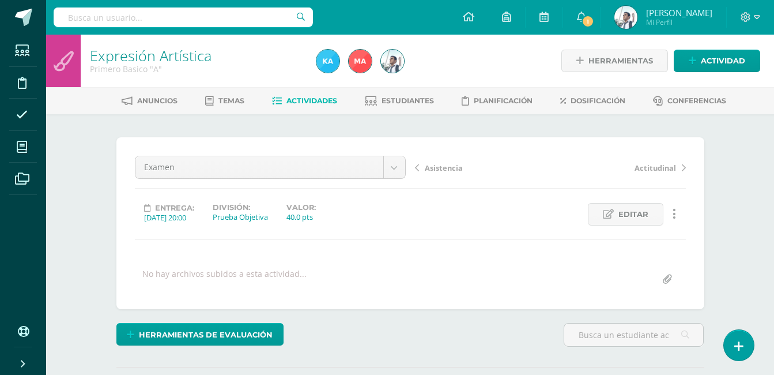
click at [548, 161] on link "Asistencia" at bounding box center [482, 167] width 135 height 12
click at [224, 134] on div "¿Estás seguro que quieres eliminar esta actividad? Esto borrará la actividad y …" at bounding box center [410, 285] width 634 height 342
click at [267, 178] on div "Asistencia" at bounding box center [270, 167] width 271 height 23
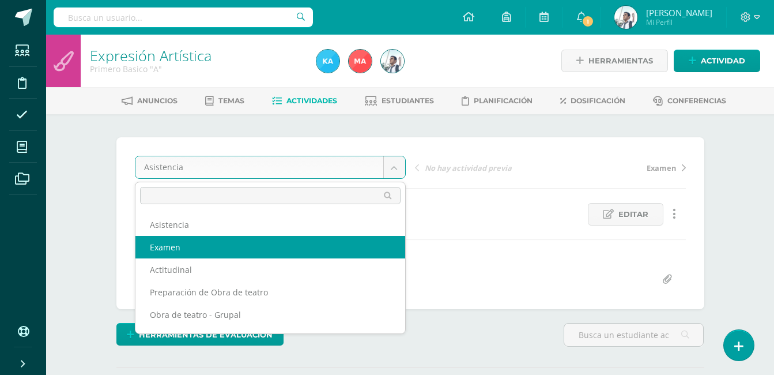
select select "/dashboard/teacher/grade-activity/120998/"
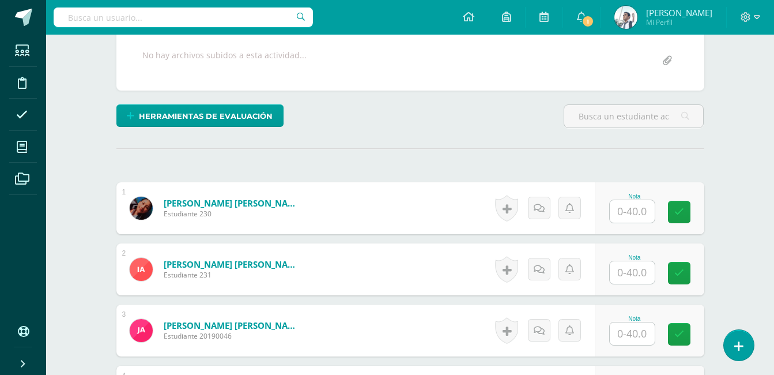
scroll to position [219, 0]
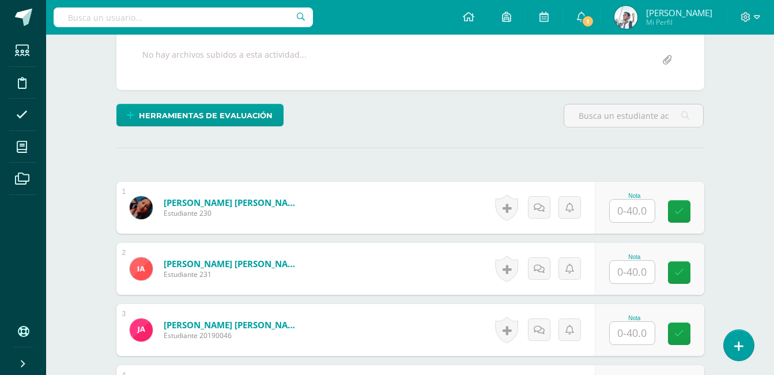
click at [626, 206] on input "text" at bounding box center [632, 210] width 45 height 22
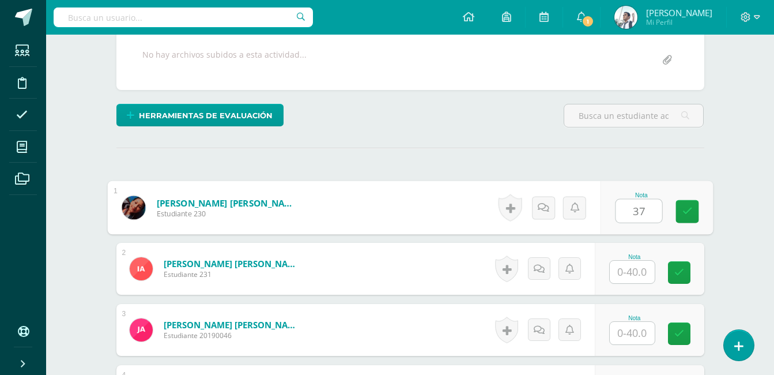
type input "37"
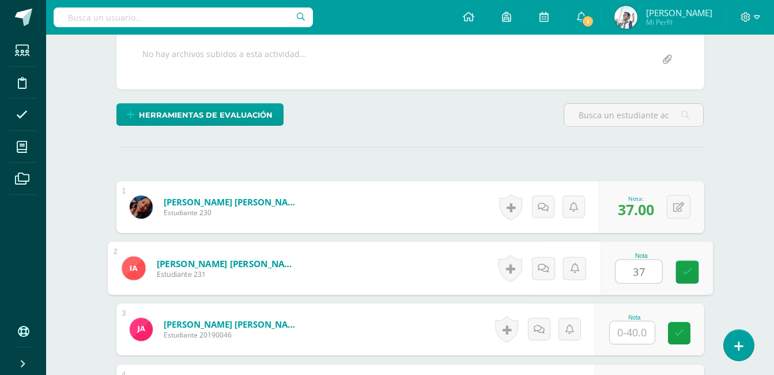
scroll to position [220, 0]
type input "37"
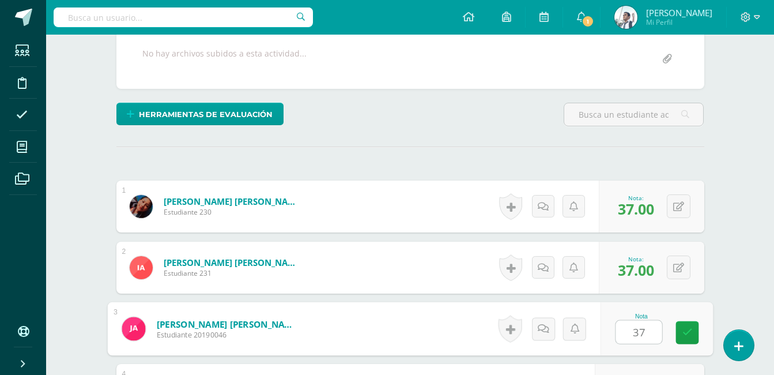
type input "37"
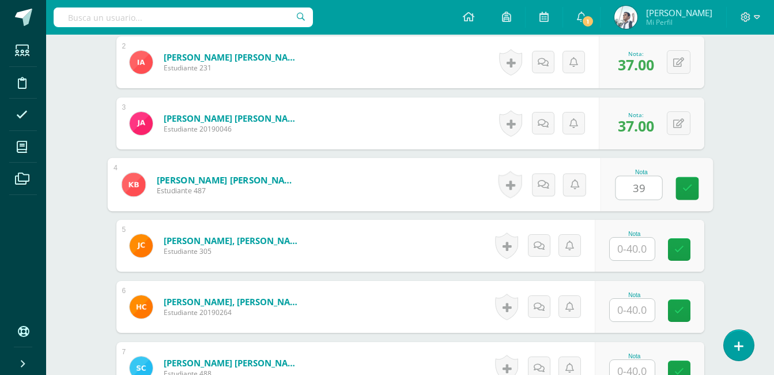
type input "39"
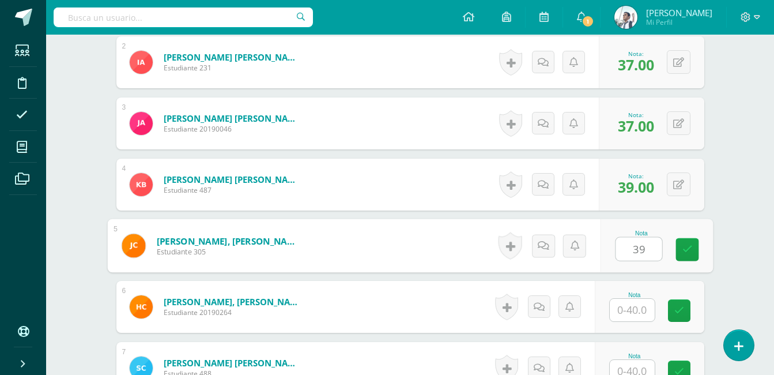
type input "39"
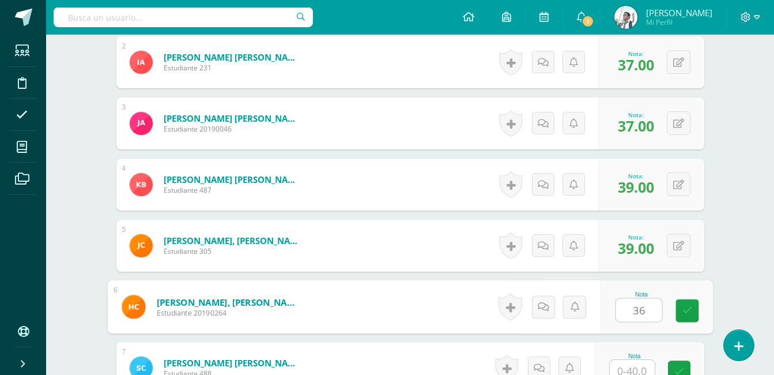
type input "36"
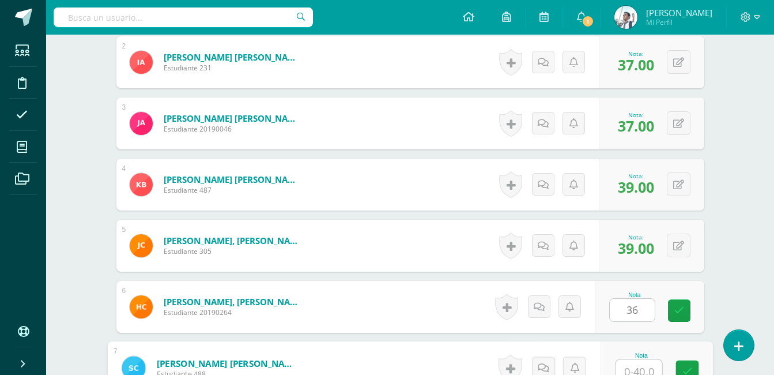
scroll to position [433, 0]
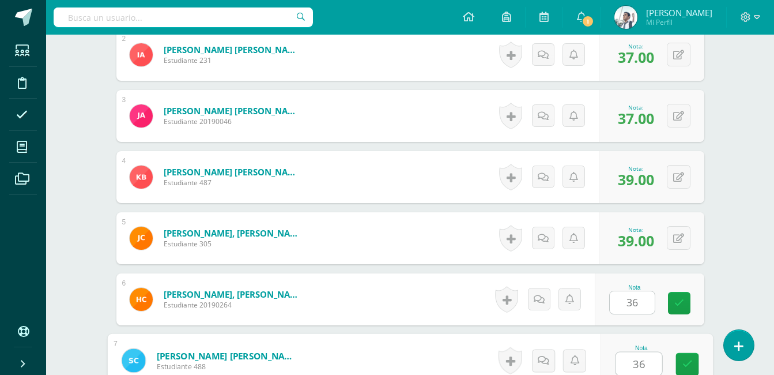
type input "36"
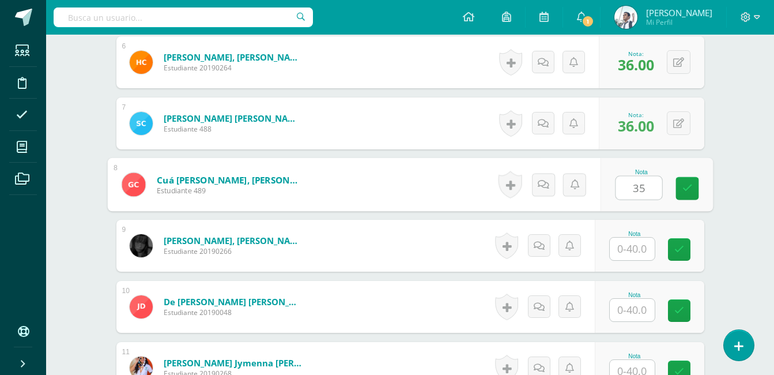
type input "35"
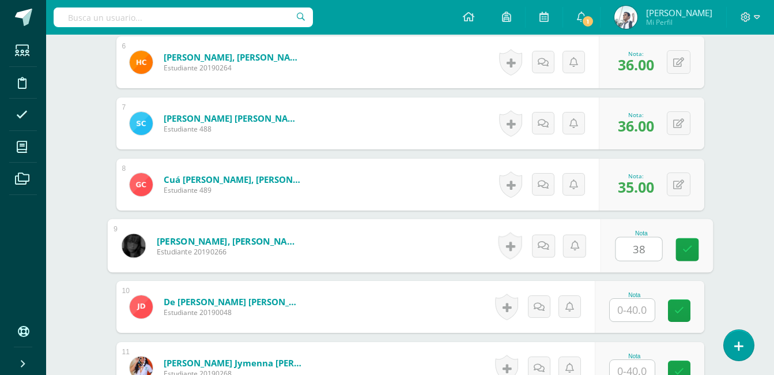
type input "38"
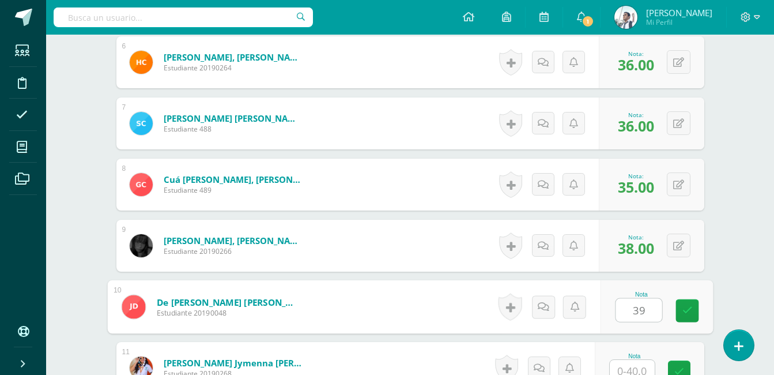
type input "39"
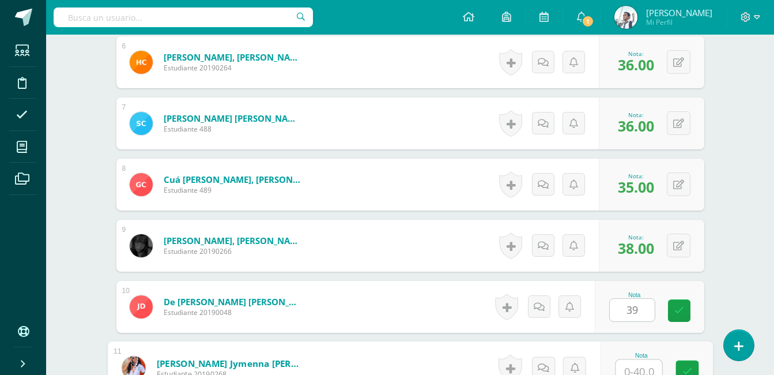
scroll to position [677, 0]
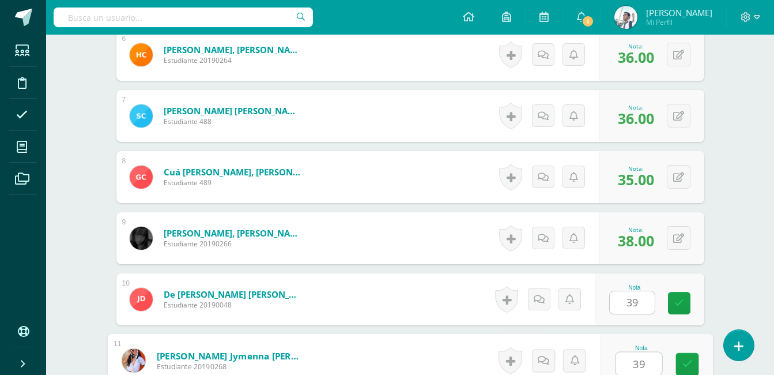
type input "39"
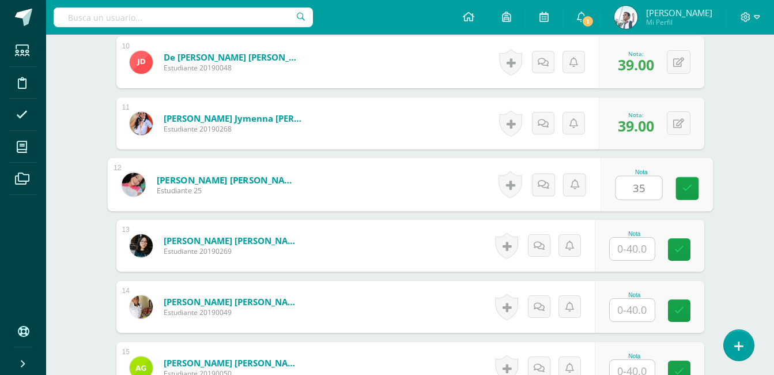
type input "35"
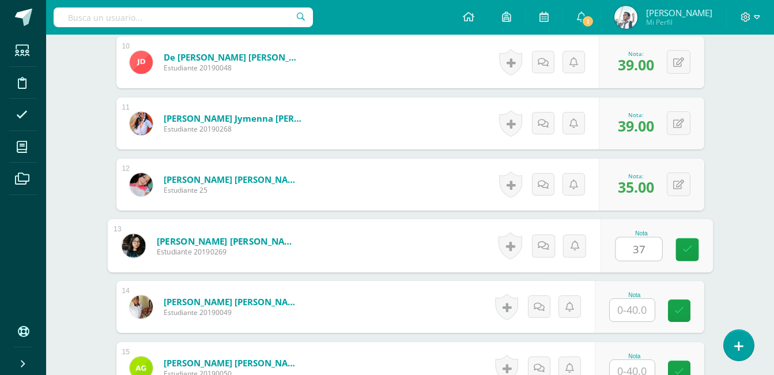
type input "37"
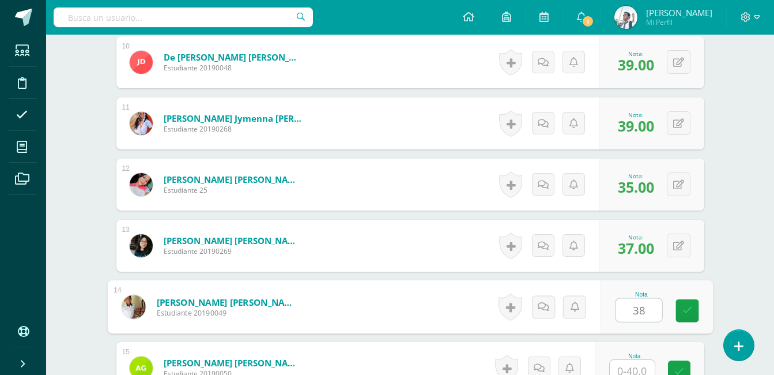
type input "38"
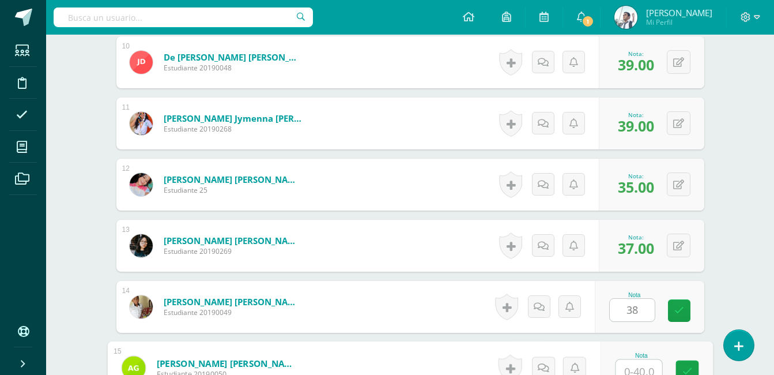
scroll to position [921, 0]
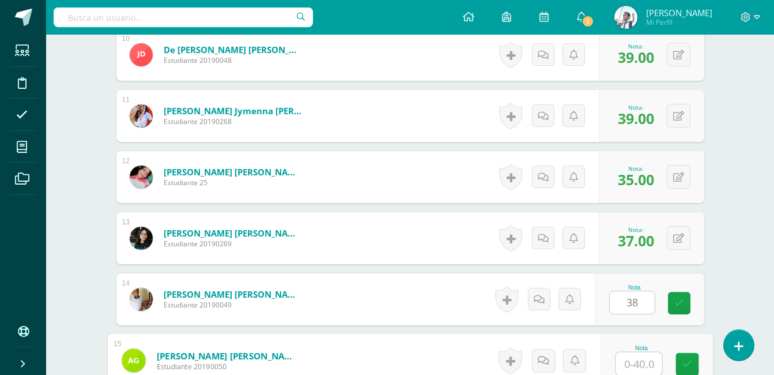
type input "4"
type input "38"
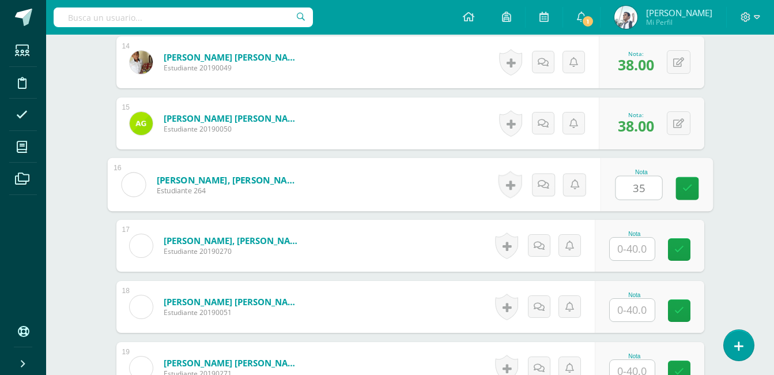
type input "35"
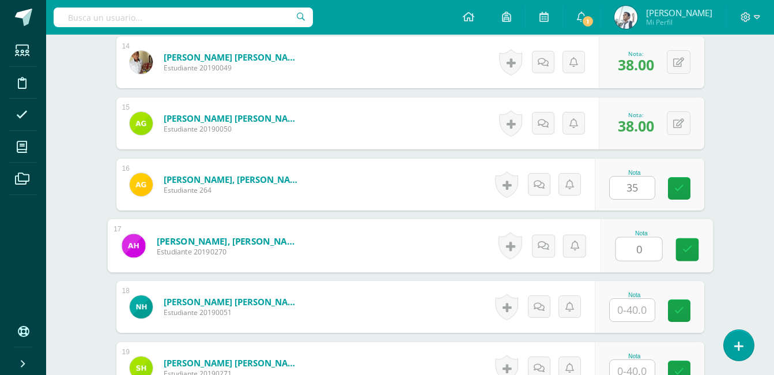
type input "0"
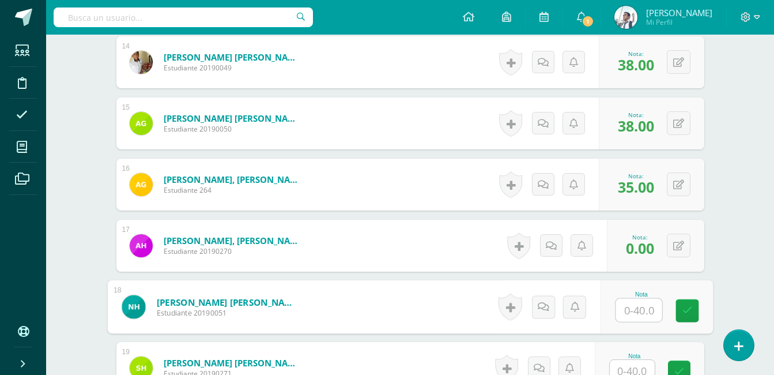
scroll to position [1207, 0]
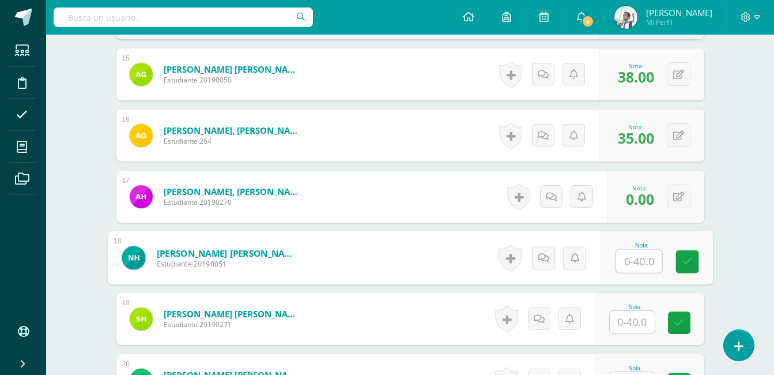
click at [644, 265] on input "text" at bounding box center [638, 261] width 46 height 23
type input "39"
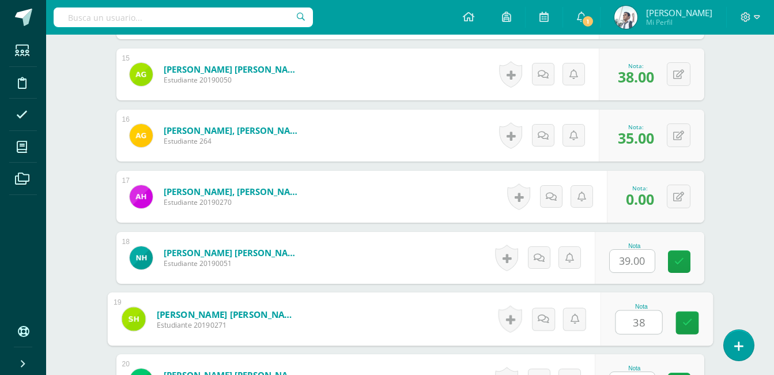
type input "38"
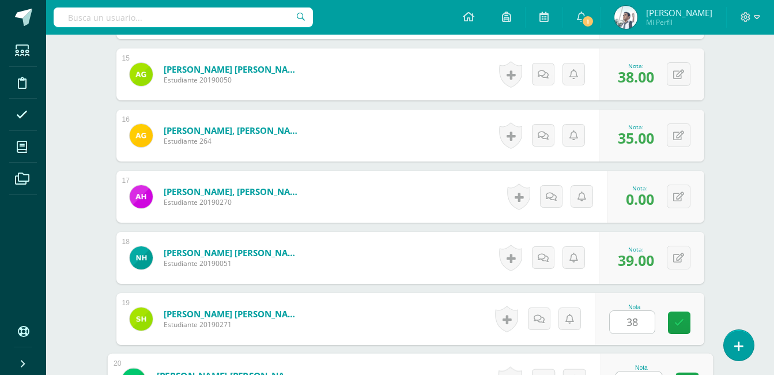
scroll to position [1227, 0]
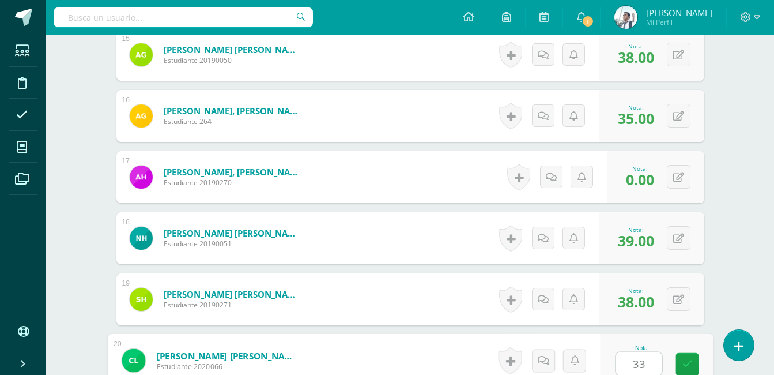
type input "33"
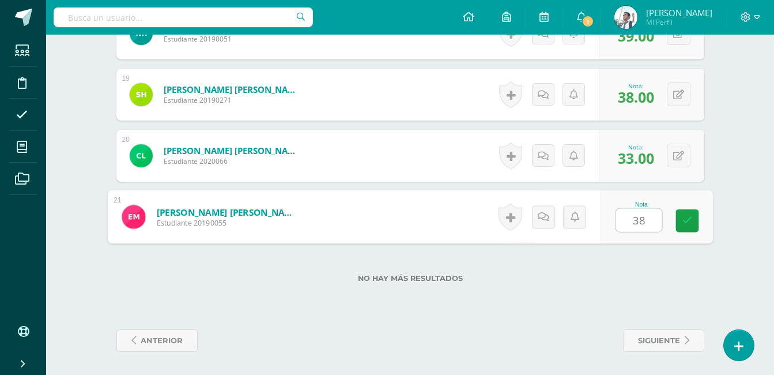
type input "38"
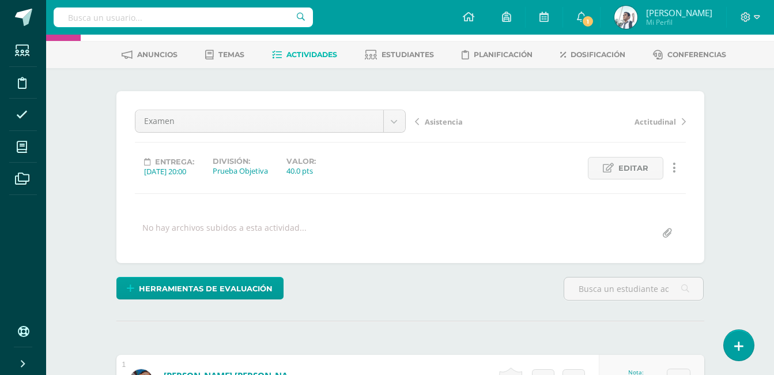
scroll to position [0, 0]
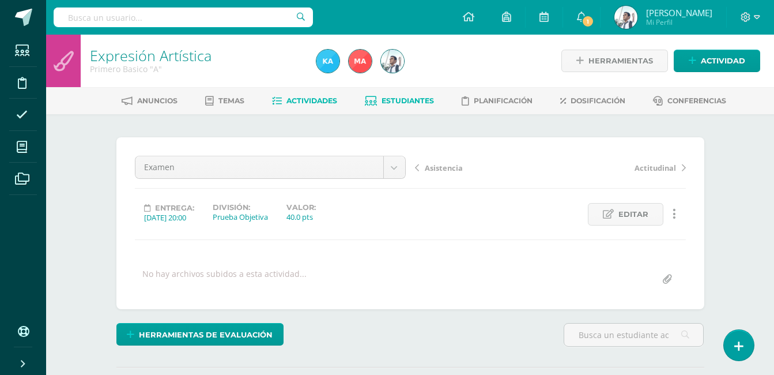
click at [390, 102] on span "Estudiantes" at bounding box center [407, 100] width 52 height 9
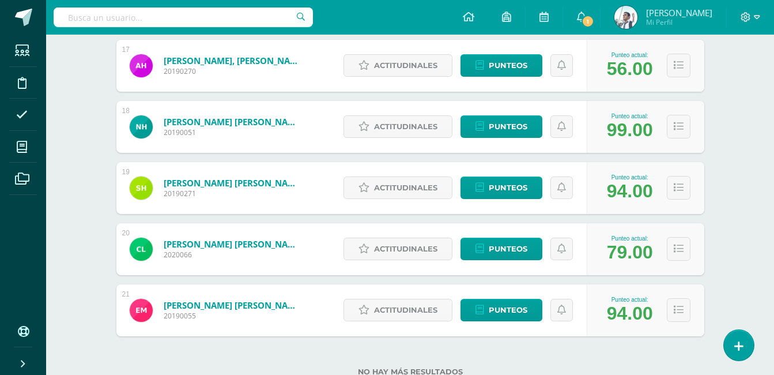
scroll to position [1226, 0]
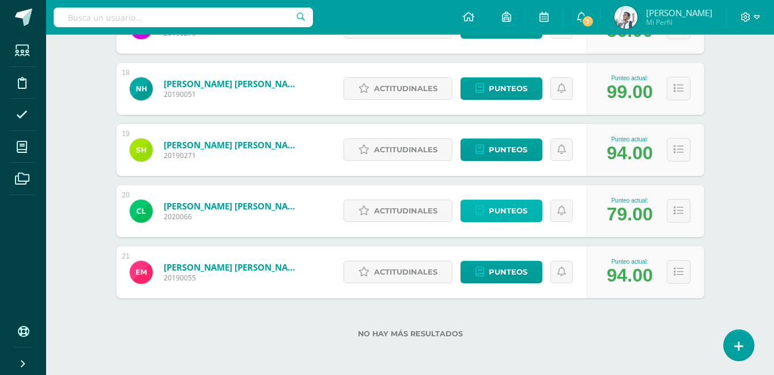
click at [511, 210] on span "Punteos" at bounding box center [508, 210] width 39 height 21
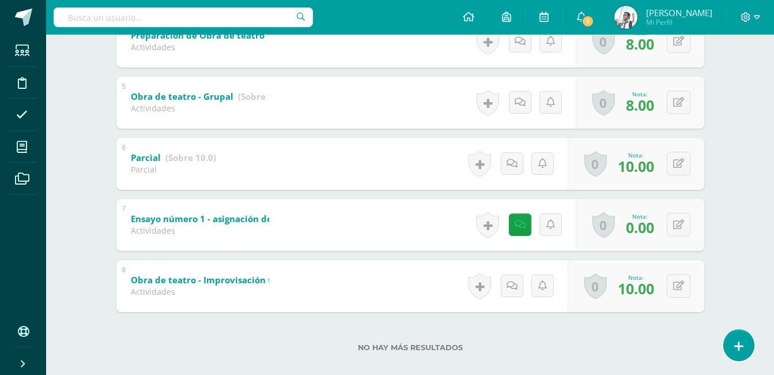
scroll to position [456, 0]
click at [674, 224] on button at bounding box center [679, 224] width 24 height 24
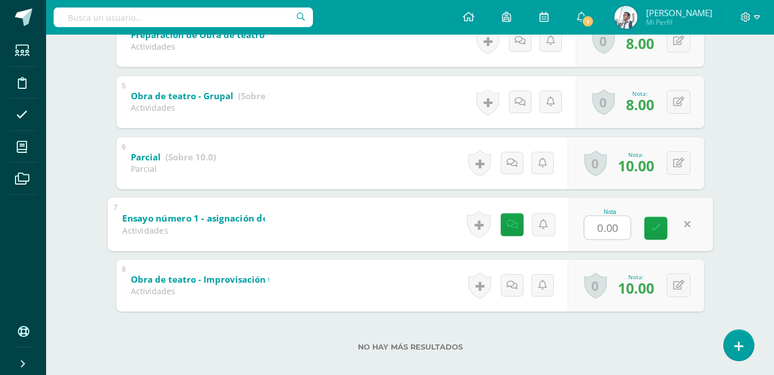
type input "8"
click at [658, 223] on icon at bounding box center [656, 228] width 10 height 10
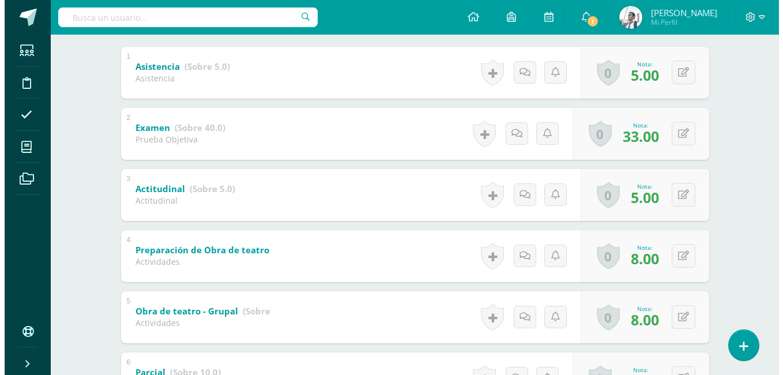
scroll to position [0, 0]
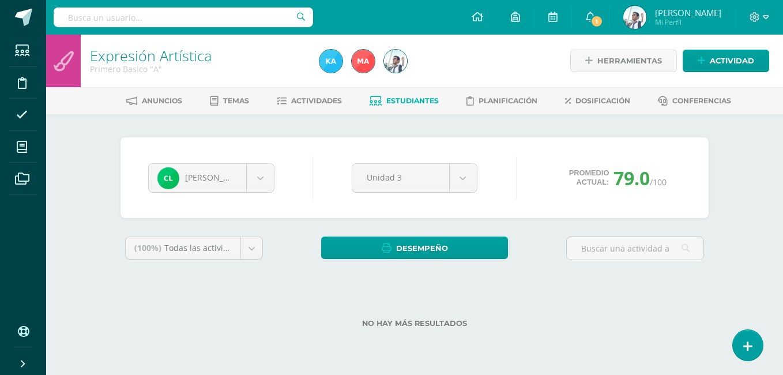
click at [402, 101] on span "Estudiantes" at bounding box center [412, 100] width 52 height 9
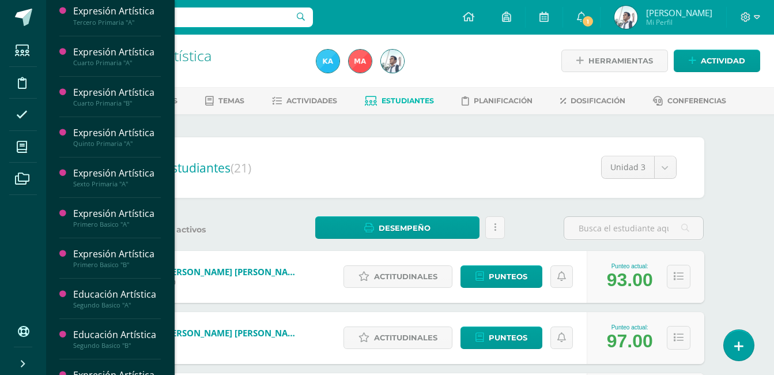
scroll to position [444, 0]
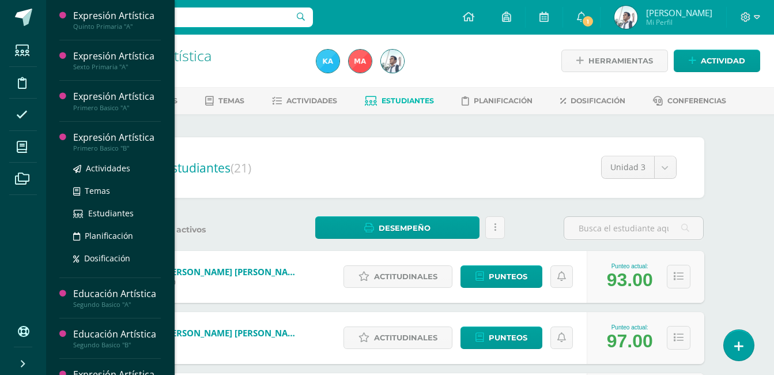
click at [139, 152] on div "Primero Basico "B"" at bounding box center [117, 148] width 88 height 8
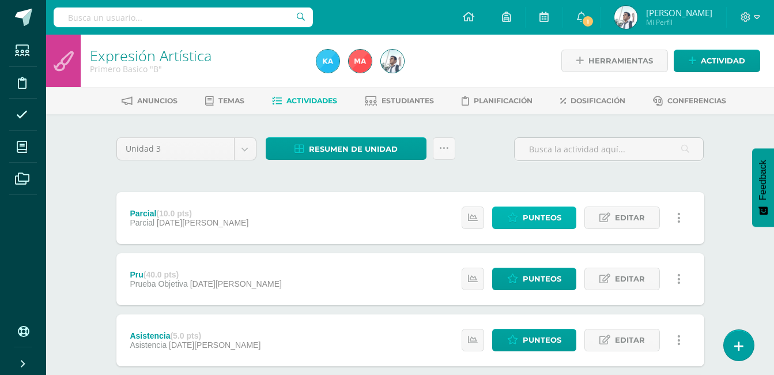
click at [536, 221] on span "Punteos" at bounding box center [542, 217] width 39 height 21
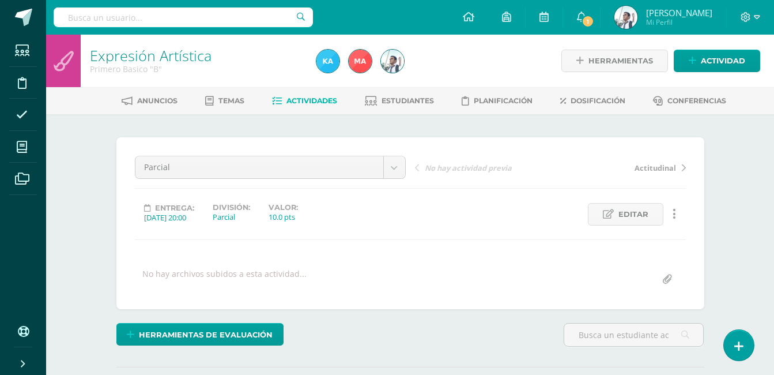
click at [308, 102] on span "Actividades" at bounding box center [311, 100] width 51 height 9
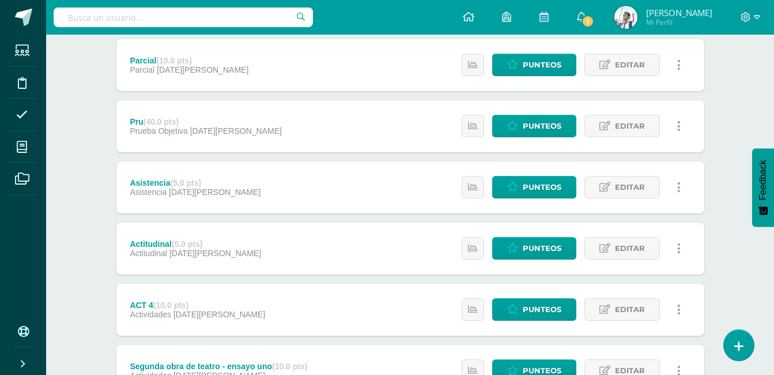
scroll to position [153, 0]
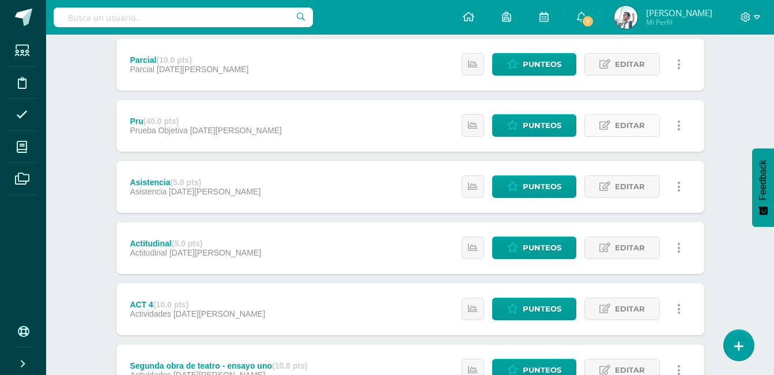
click at [607, 122] on icon at bounding box center [604, 125] width 11 height 10
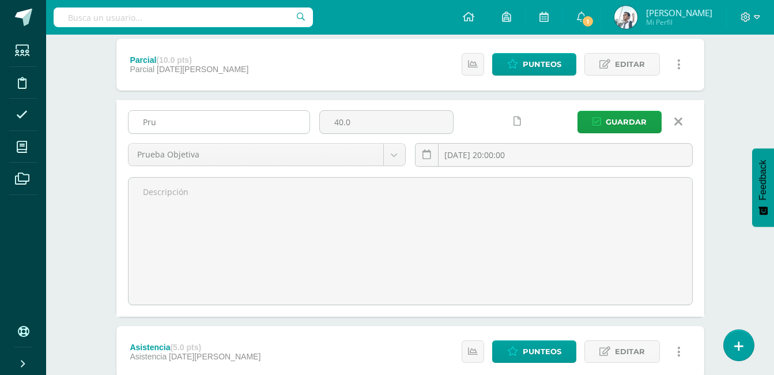
click at [222, 113] on input "Pru" at bounding box center [219, 122] width 181 height 22
type input "Prueba objetiva"
click at [610, 125] on span "Guardar" at bounding box center [626, 121] width 41 height 21
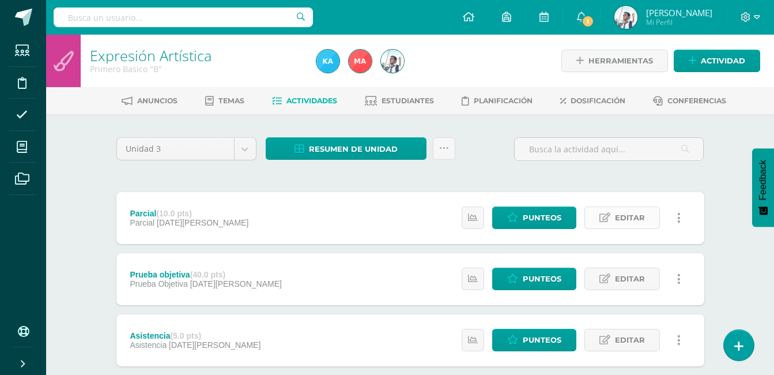
click at [598, 217] on link "Editar" at bounding box center [621, 217] width 75 height 22
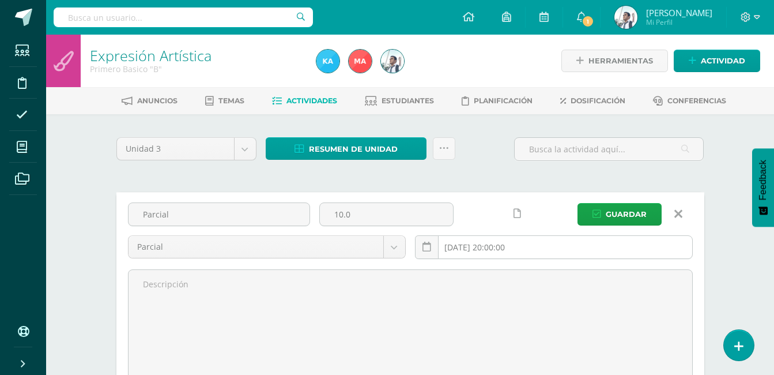
click at [486, 246] on input "2025-08-18 20:00:00" at bounding box center [553, 247] width 277 height 22
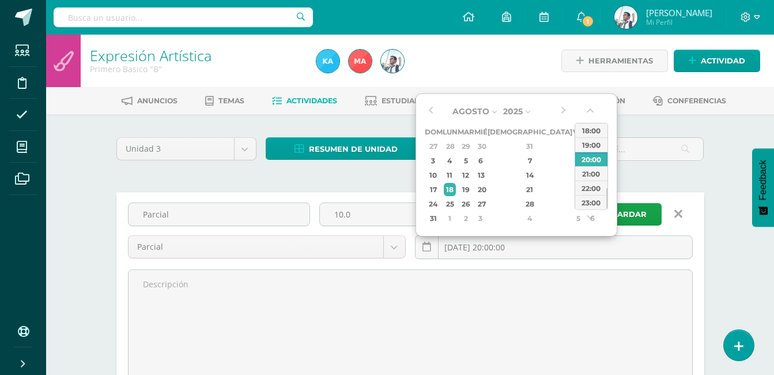
click at [436, 109] on div "Agosto Enero Febrero Marzo Abril Mayo Junio Julio Agosto Septiembre Octubre Nov…" at bounding box center [497, 164] width 144 height 123
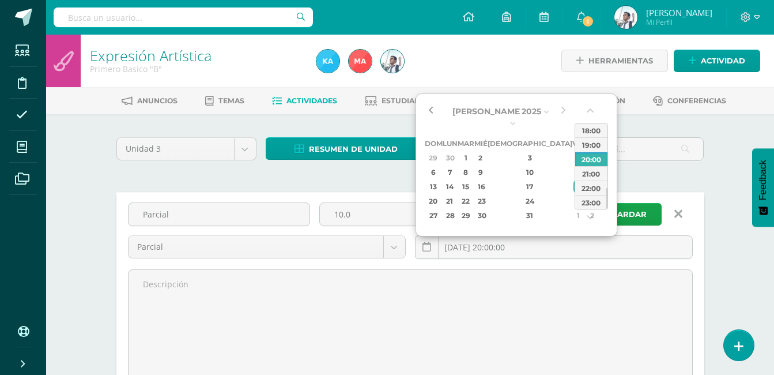
click at [432, 109] on button "button" at bounding box center [431, 111] width 12 height 17
click at [455, 180] on div "14" at bounding box center [450, 186] width 12 height 13
type input "2025-07-14 20:00"
click at [590, 161] on div "20:00" at bounding box center [591, 159] width 32 height 14
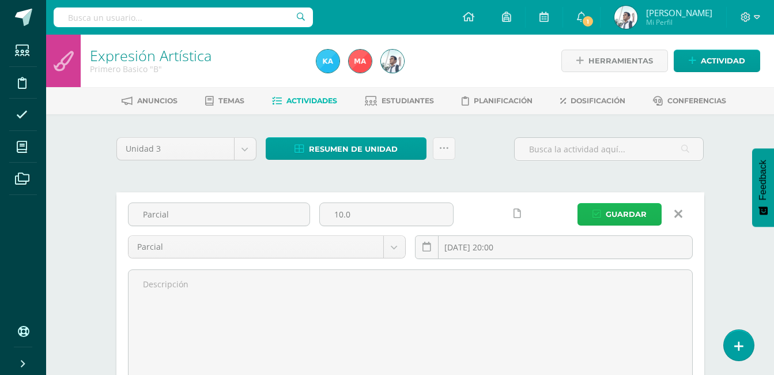
click at [640, 210] on span "Guardar" at bounding box center [626, 213] width 41 height 21
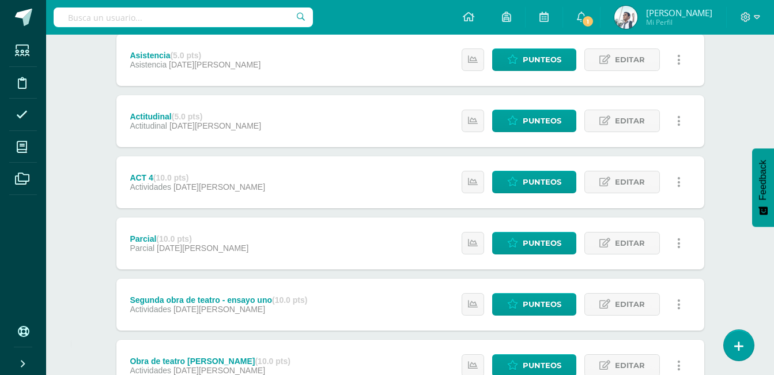
scroll to position [220, 0]
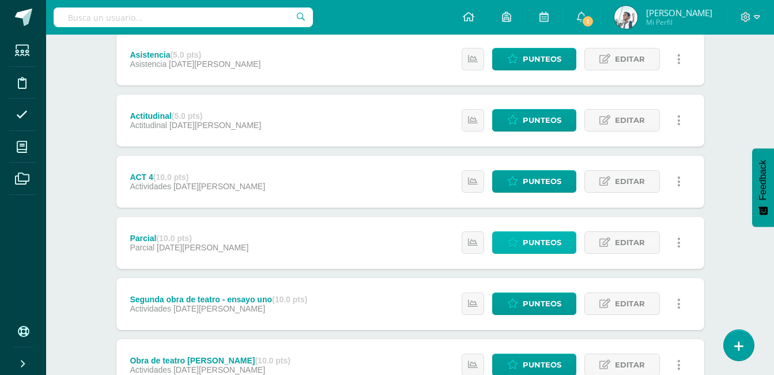
click at [520, 239] on link "Punteos" at bounding box center [534, 242] width 84 height 22
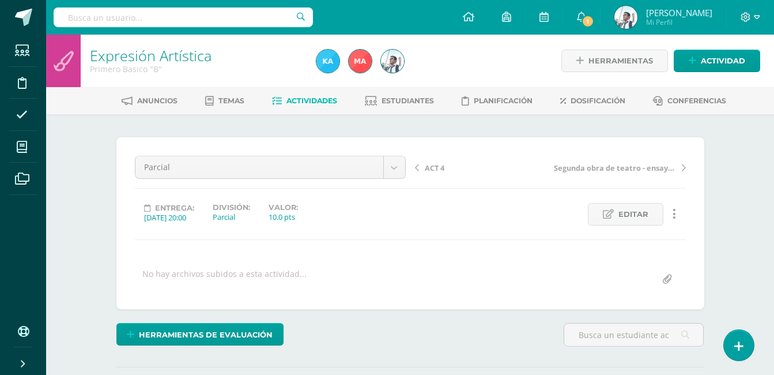
click at [306, 103] on span "Actividades" at bounding box center [311, 100] width 51 height 9
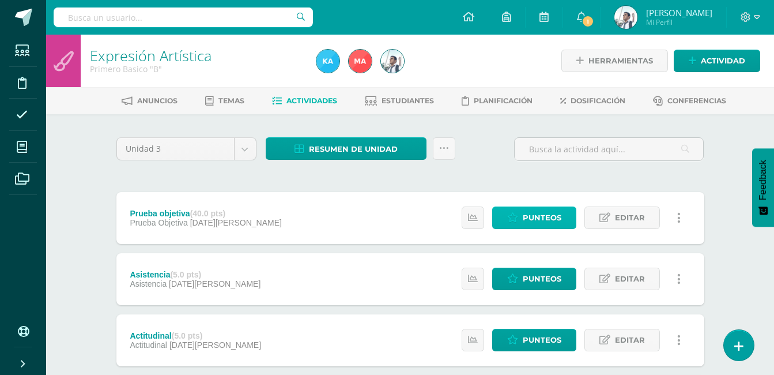
click at [512, 213] on icon at bounding box center [512, 218] width 11 height 10
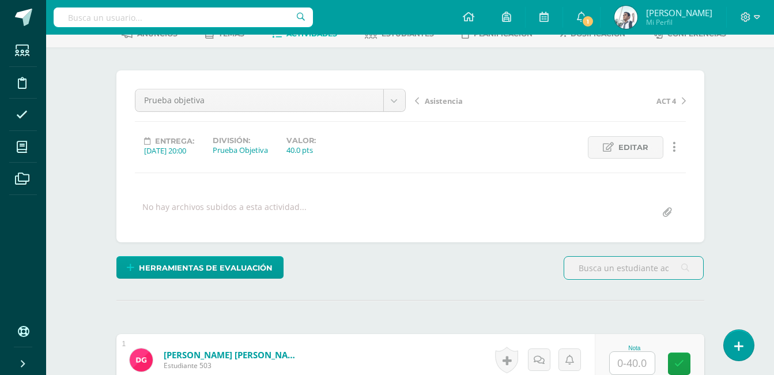
scroll to position [59, 0]
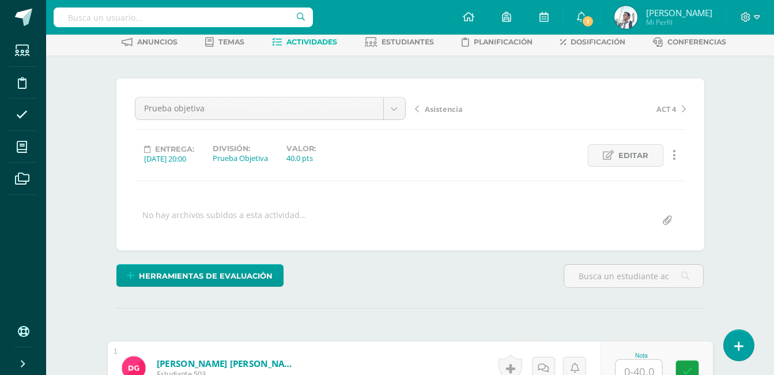
click at [625, 368] on input "text" at bounding box center [638, 371] width 46 height 23
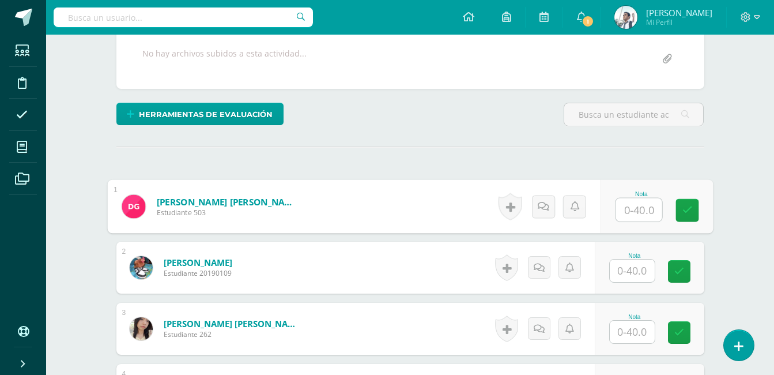
scroll to position [221, 0]
click at [645, 211] on input "text" at bounding box center [638, 209] width 46 height 23
type input "23"
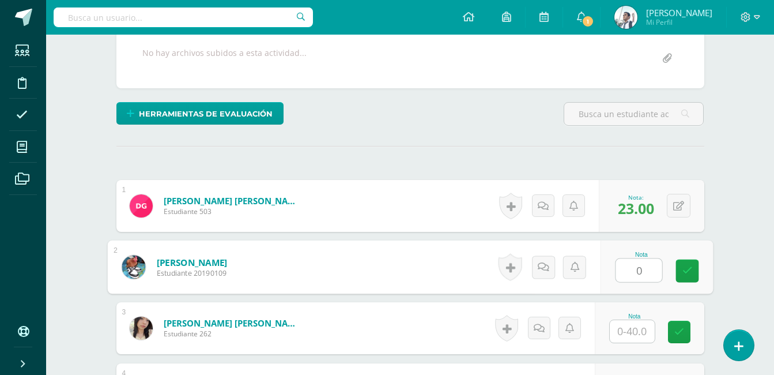
type input "0"
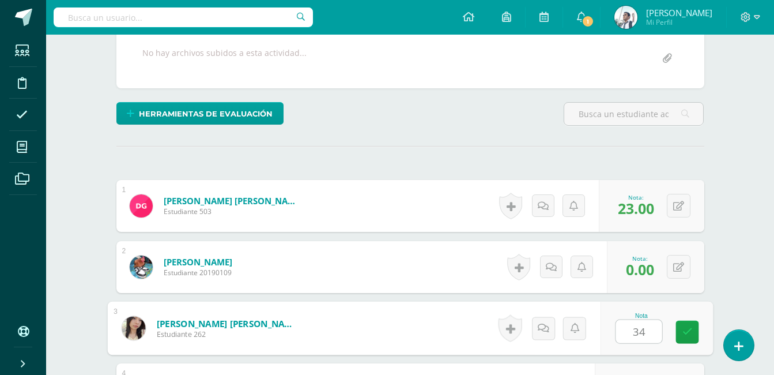
type input "34"
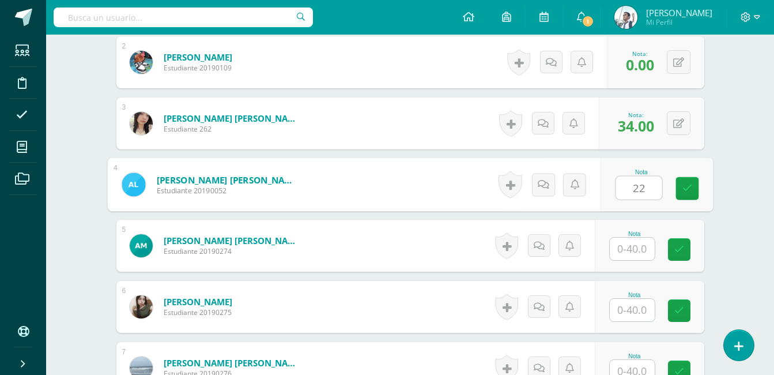
type input "22"
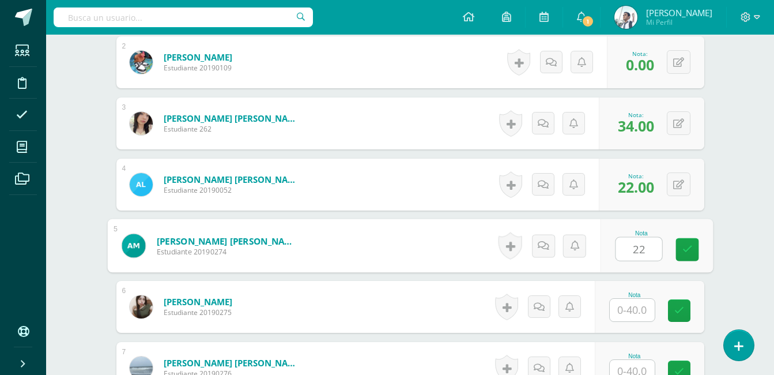
type input "22"
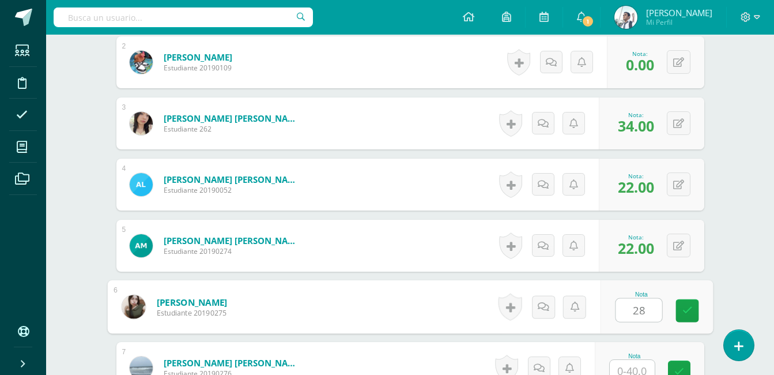
type input "28"
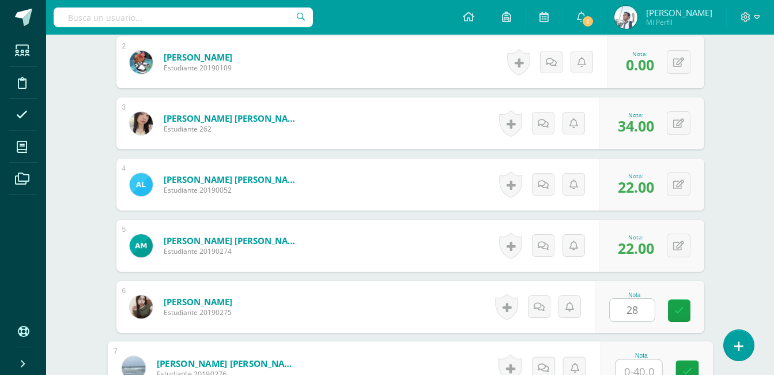
scroll to position [433, 0]
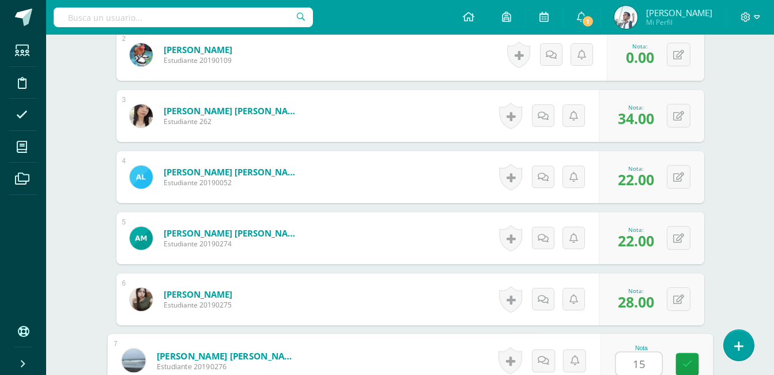
type input "15"
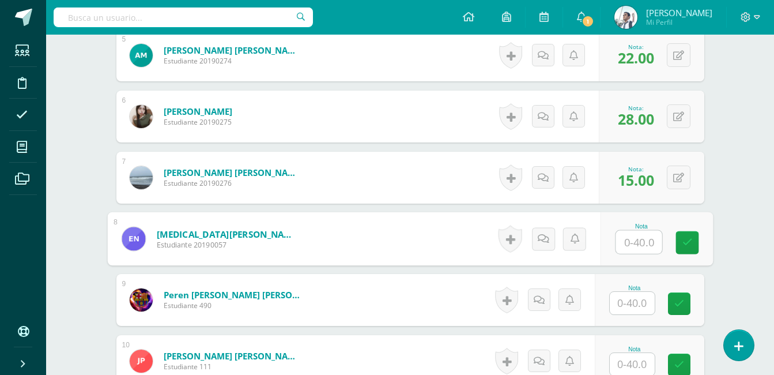
scroll to position [616, 0]
click at [635, 244] on input "text" at bounding box center [638, 241] width 46 height 23
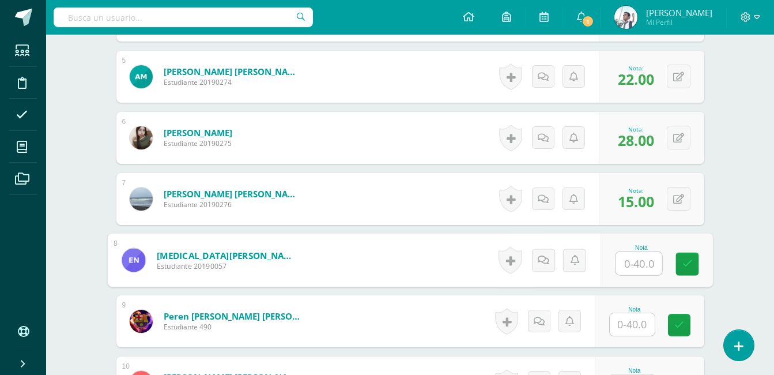
scroll to position [595, 0]
click at [643, 252] on input "text" at bounding box center [638, 262] width 46 height 23
type input "28"
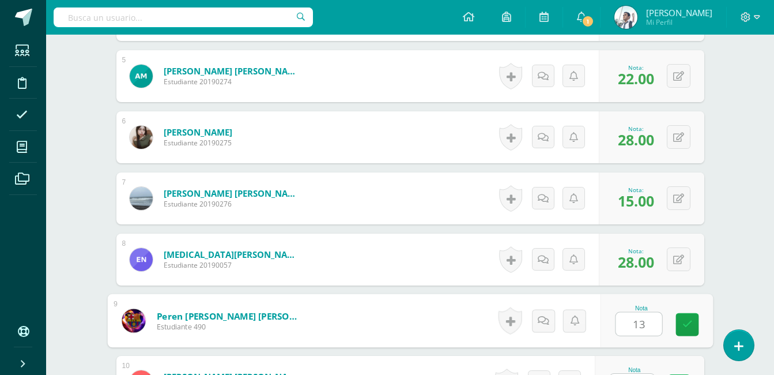
type input "13"
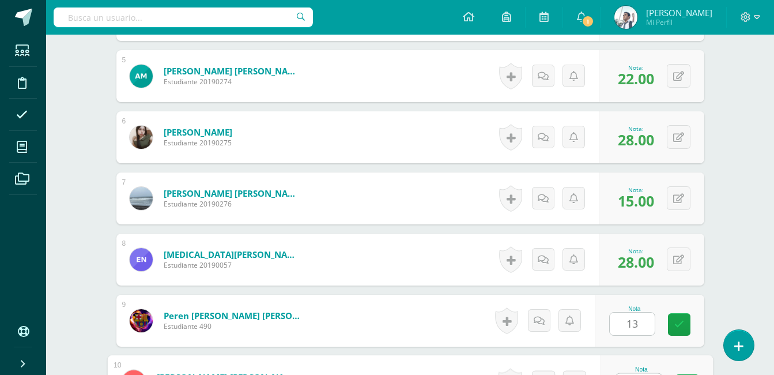
scroll to position [616, 0]
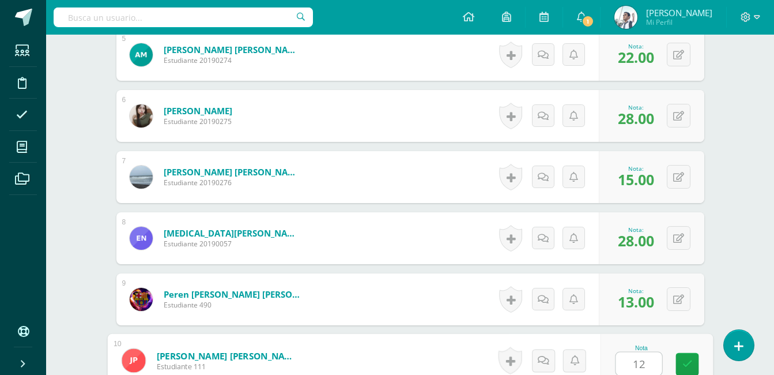
type input "12"
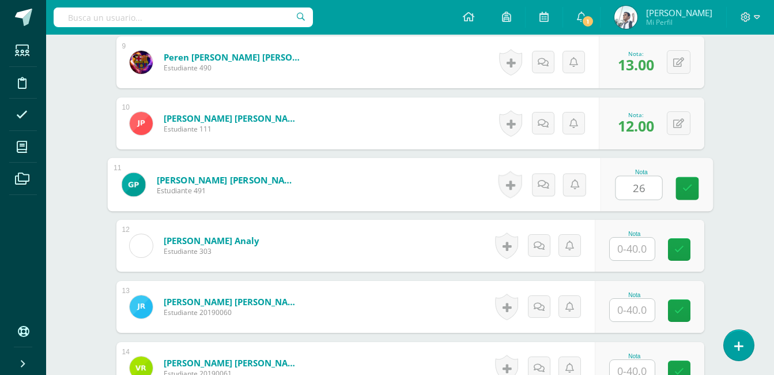
type input "26"
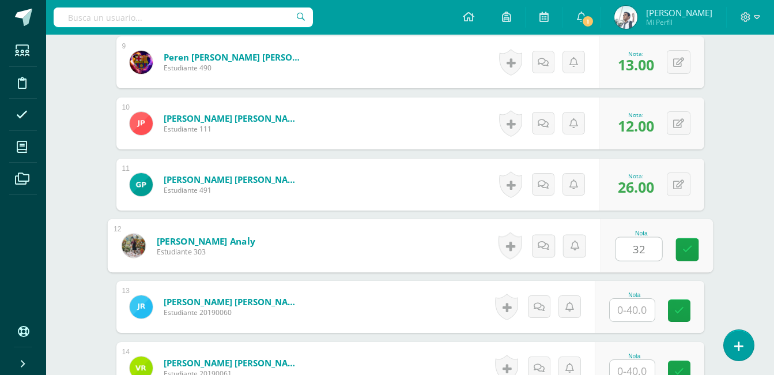
type input "32"
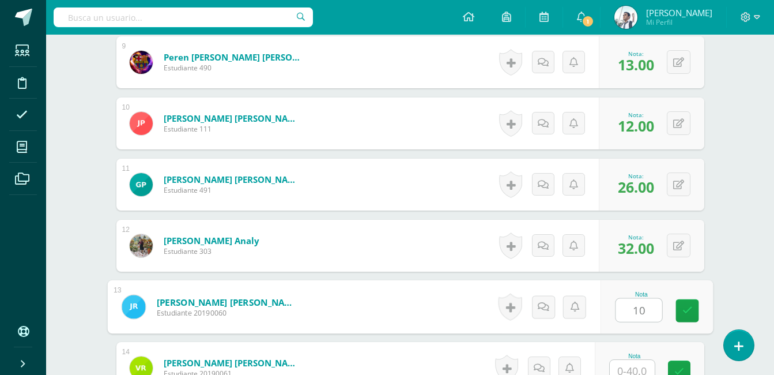
type input "10"
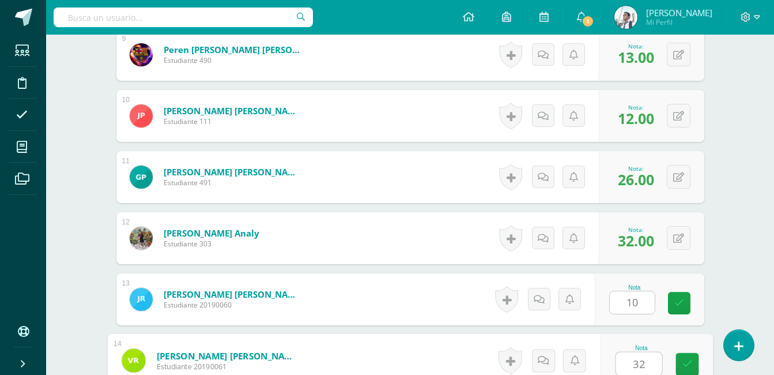
type input "32"
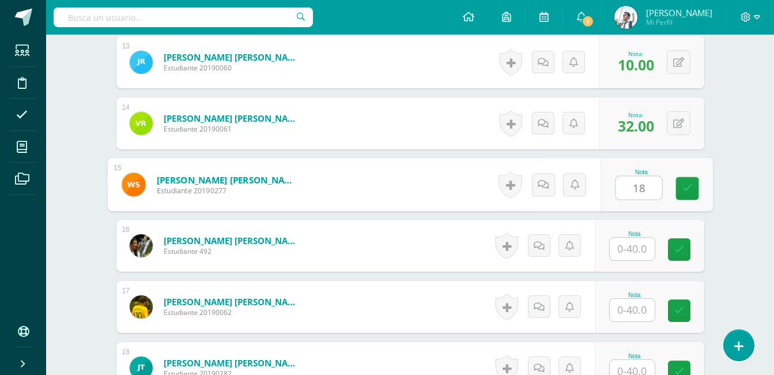
type input "18"
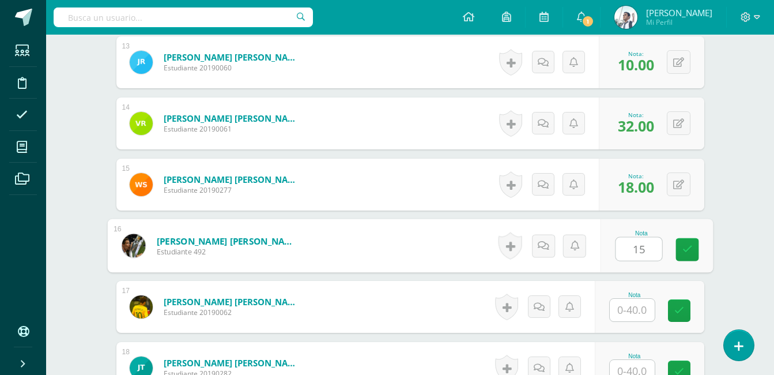
type input "15"
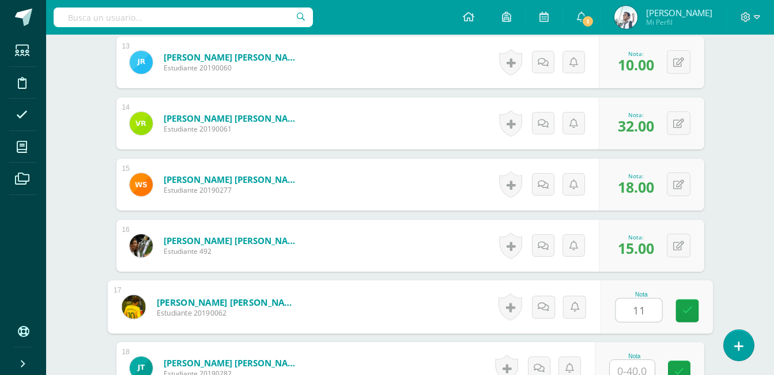
type input "11"
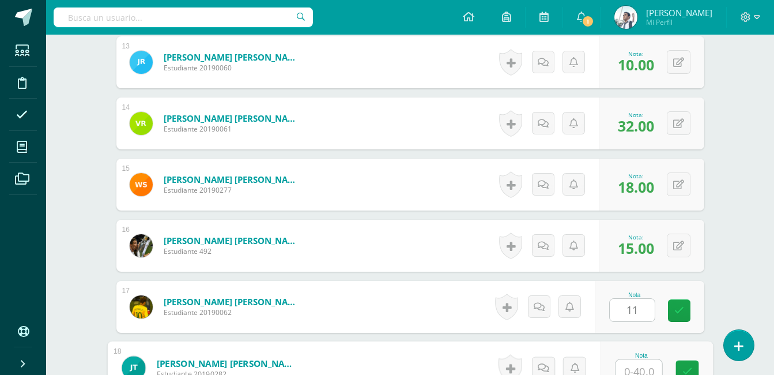
scroll to position [1105, 0]
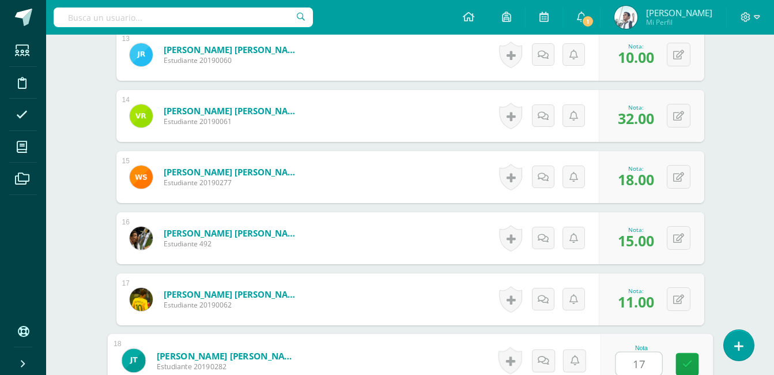
type input "17"
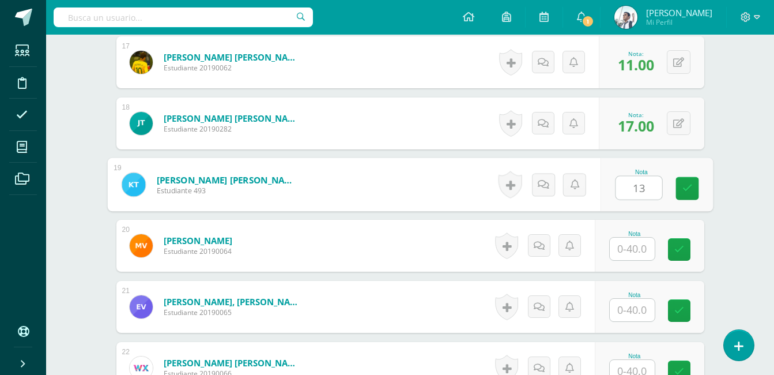
type input "13"
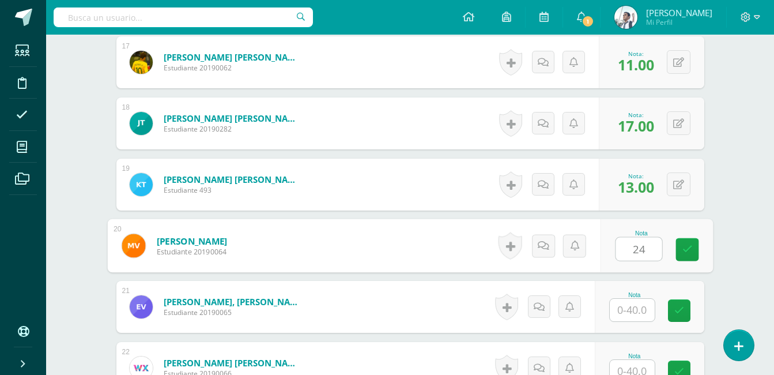
type input "24"
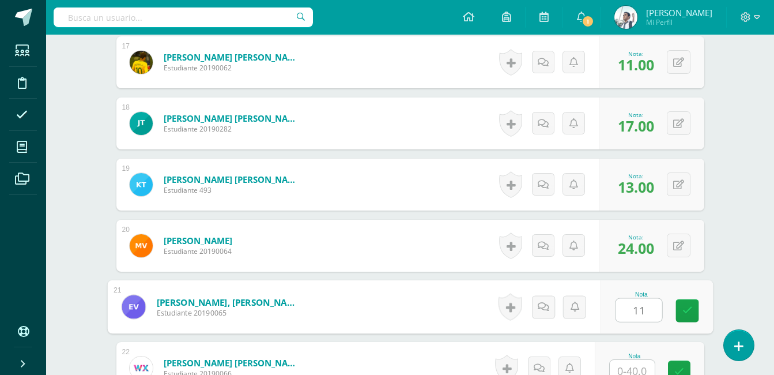
type input "11"
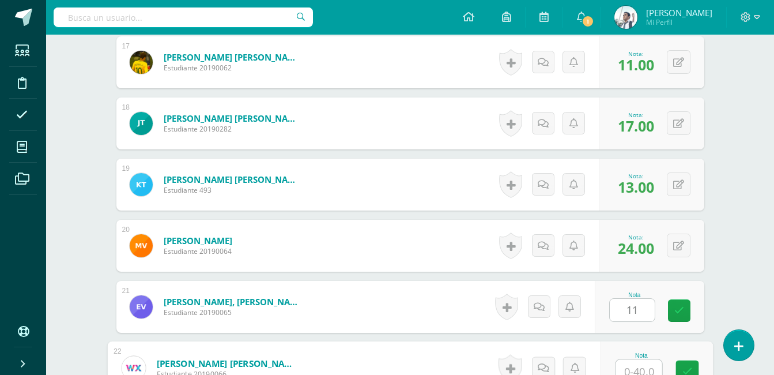
scroll to position [1349, 0]
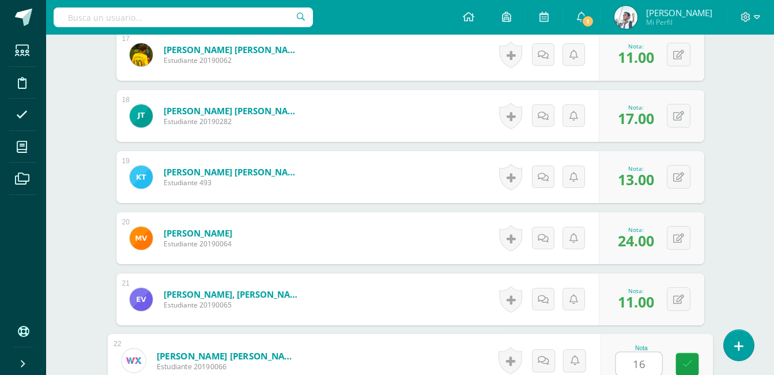
type input "16"
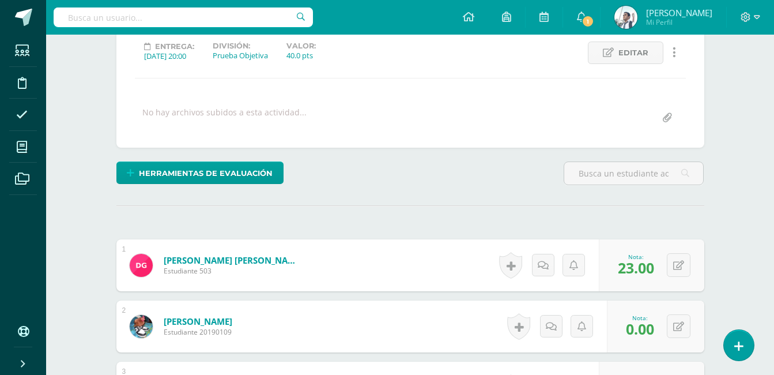
scroll to position [0, 0]
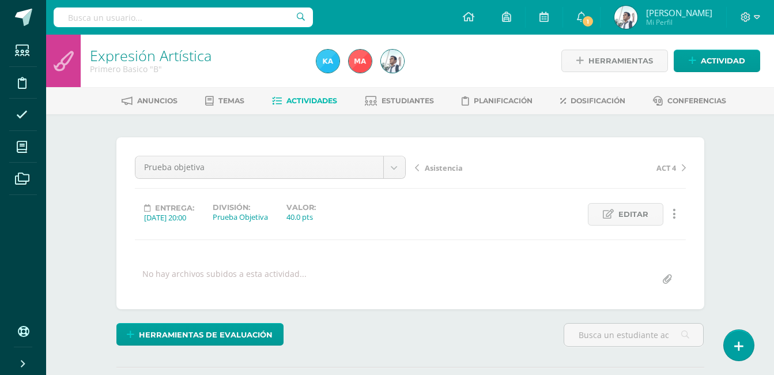
click at [318, 103] on span "Actividades" at bounding box center [311, 100] width 51 height 9
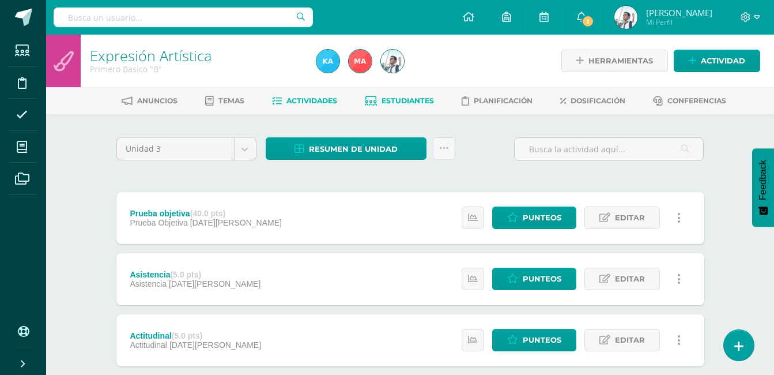
click at [414, 95] on link "Estudiantes" at bounding box center [399, 101] width 69 height 18
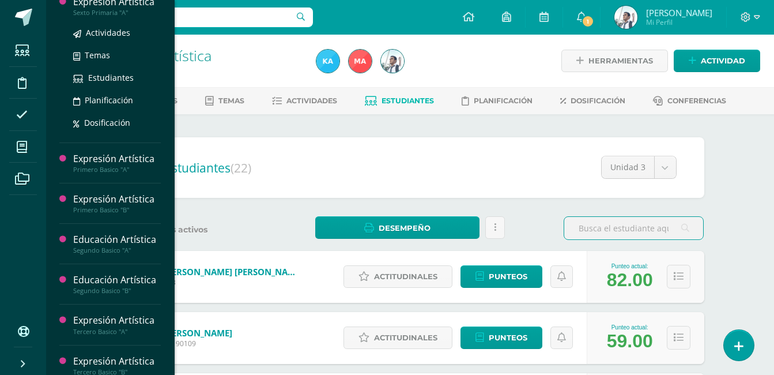
scroll to position [499, 0]
click at [137, 8] on div "Expresión Artística" at bounding box center [117, 1] width 88 height 13
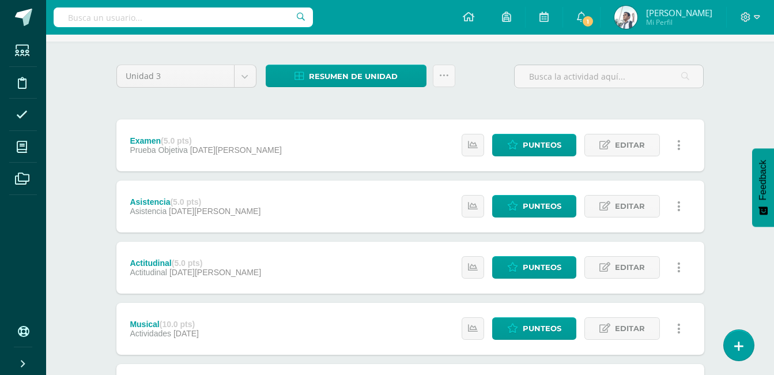
scroll to position [73, 0]
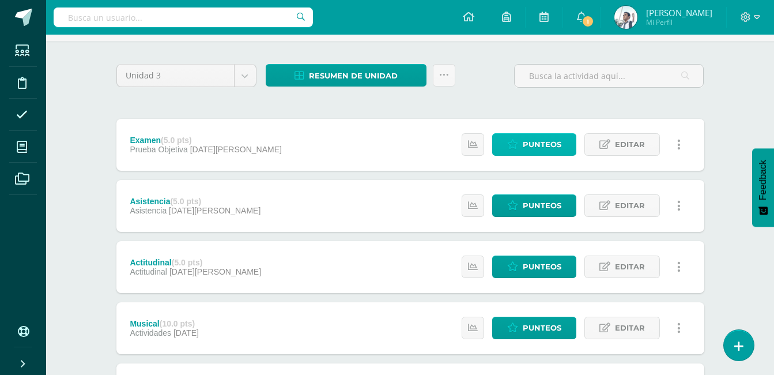
click at [561, 139] on span "Punteos" at bounding box center [542, 144] width 39 height 21
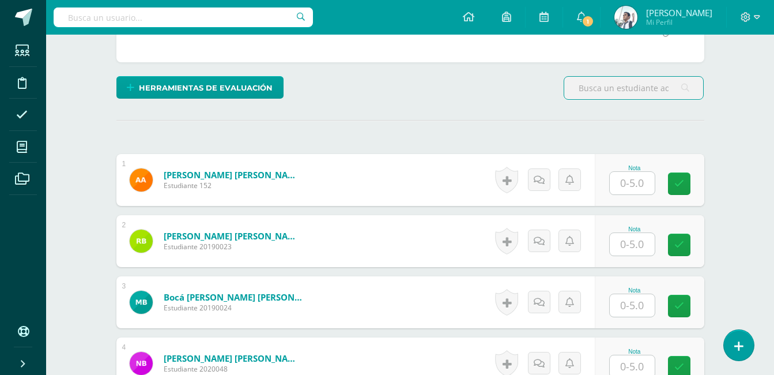
scroll to position [249, 0]
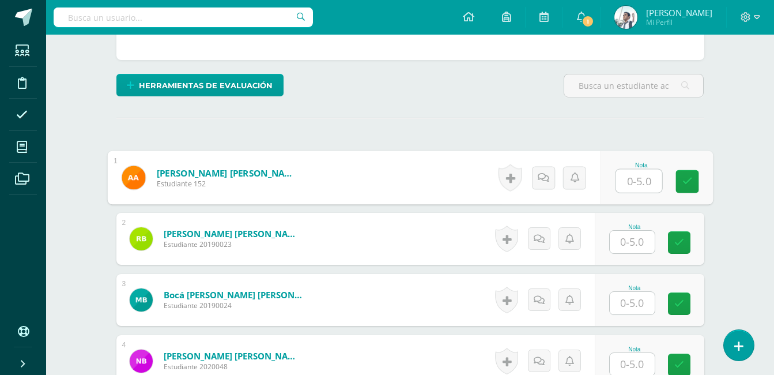
click at [626, 177] on input "text" at bounding box center [638, 180] width 46 height 23
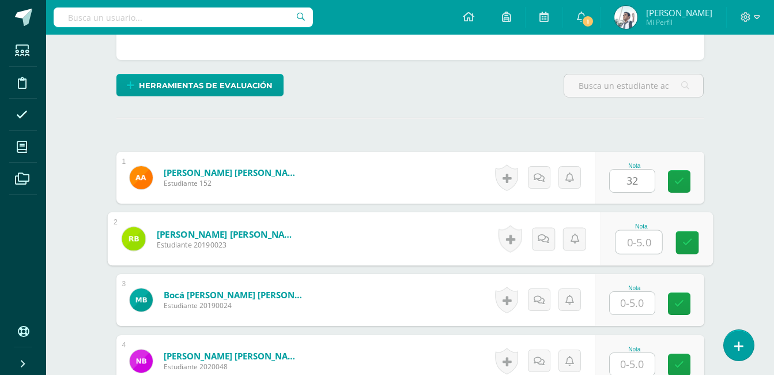
type input "0"
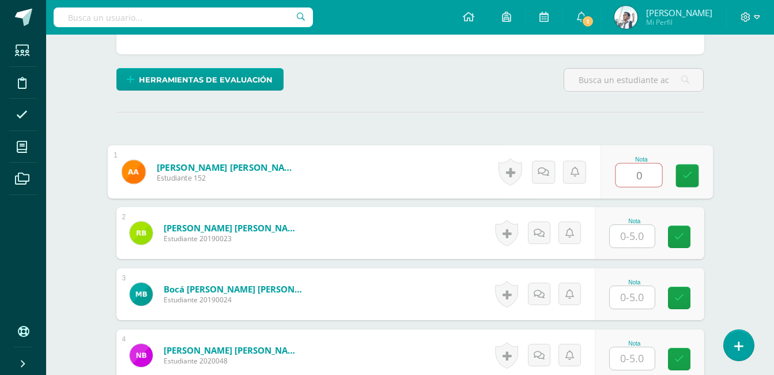
scroll to position [0, 0]
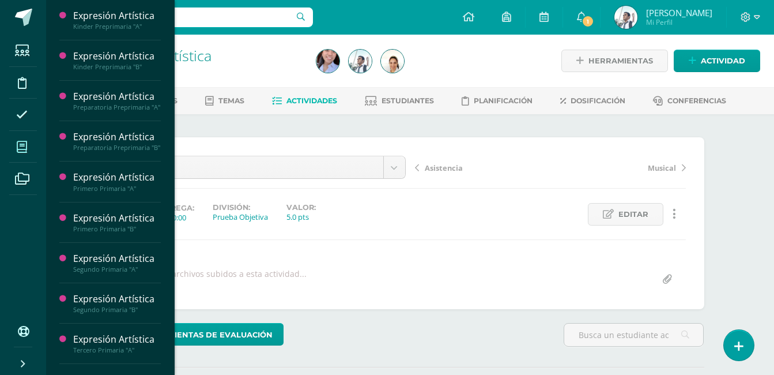
click at [28, 139] on span at bounding box center [22, 147] width 26 height 26
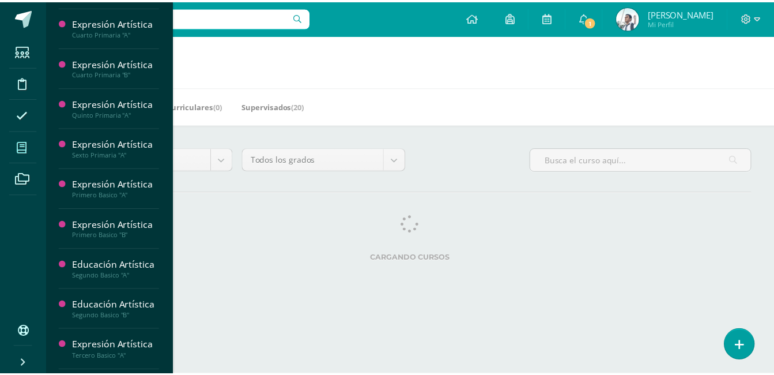
scroll to position [486, 0]
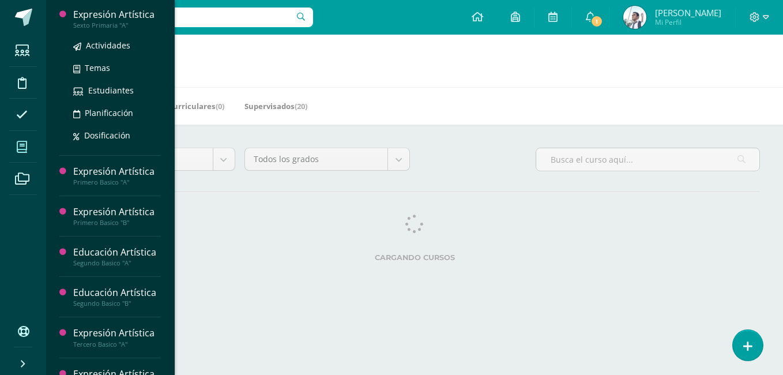
click at [130, 29] on div "Sexto Primaria "A"" at bounding box center [117, 25] width 88 height 8
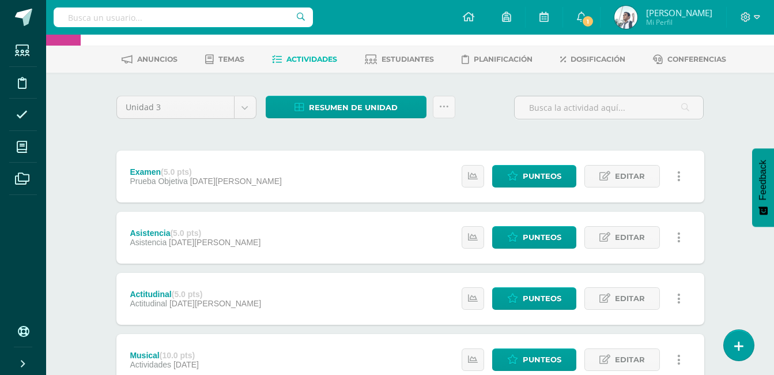
scroll to position [40, 0]
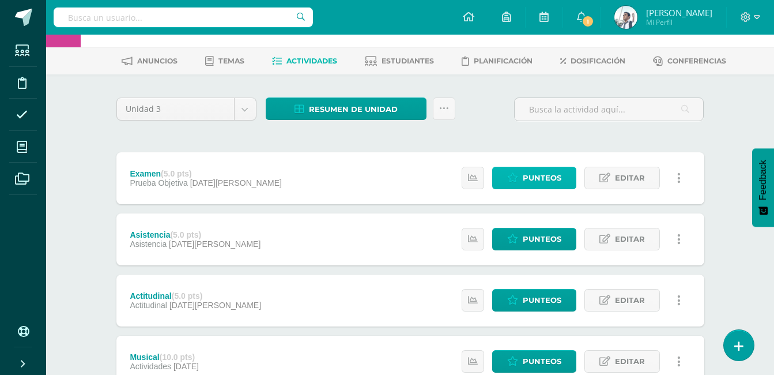
click at [532, 183] on span "Punteos" at bounding box center [542, 177] width 39 height 21
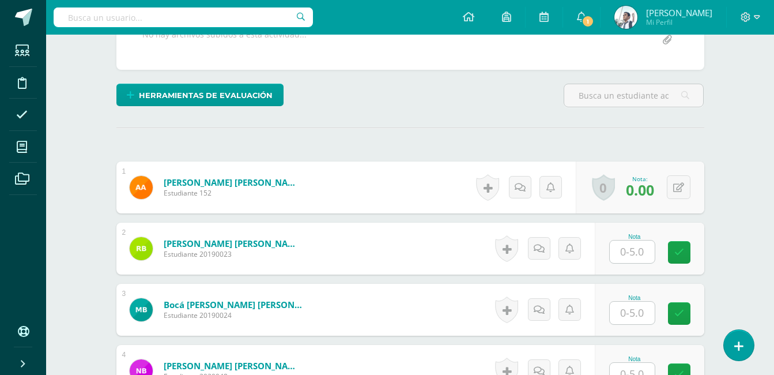
scroll to position [241, 0]
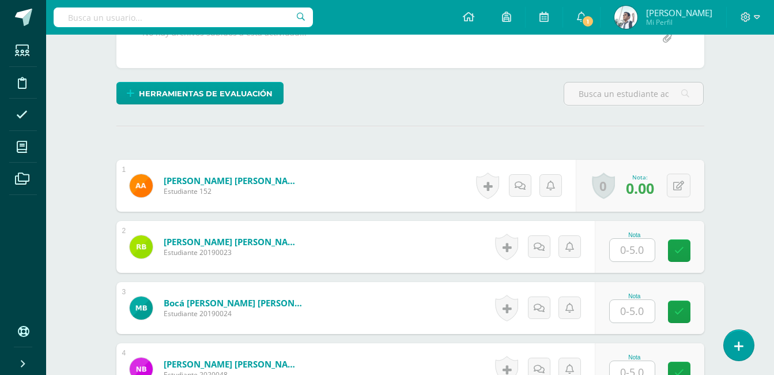
click at [690, 188] on div "0 [GEOGRAPHIC_DATA] Logros obtenidos Aún no hay logros agregados Nota: 0.00" at bounding box center [640, 186] width 129 height 52
click at [680, 188] on icon at bounding box center [678, 186] width 11 height 10
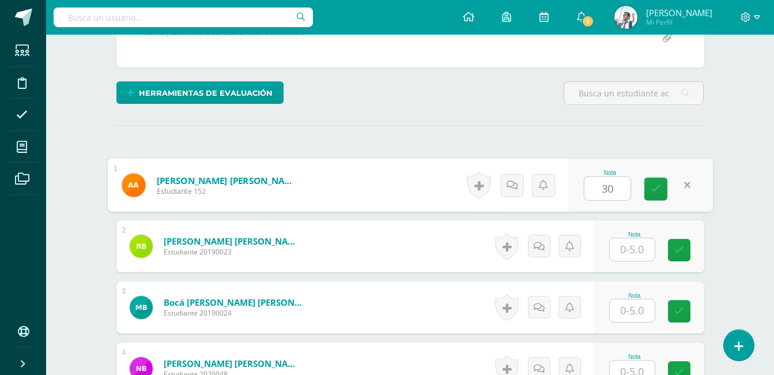
scroll to position [242, 0]
click at [656, 196] on link at bounding box center [655, 188] width 23 height 23
type input "0"
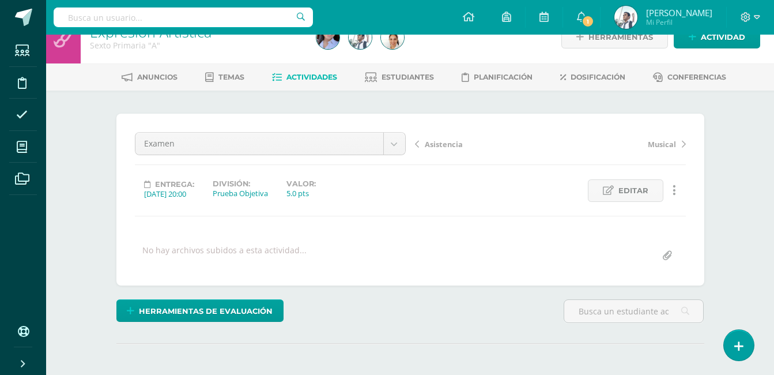
scroll to position [23, 0]
click at [610, 189] on icon at bounding box center [608, 191] width 11 height 10
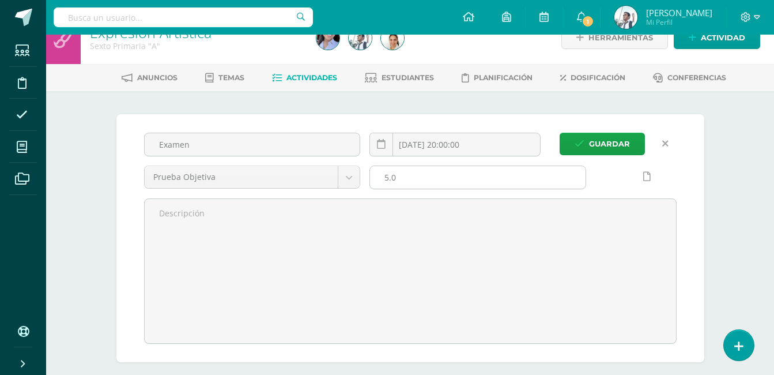
click at [505, 185] on input "5.0" at bounding box center [478, 177] width 216 height 22
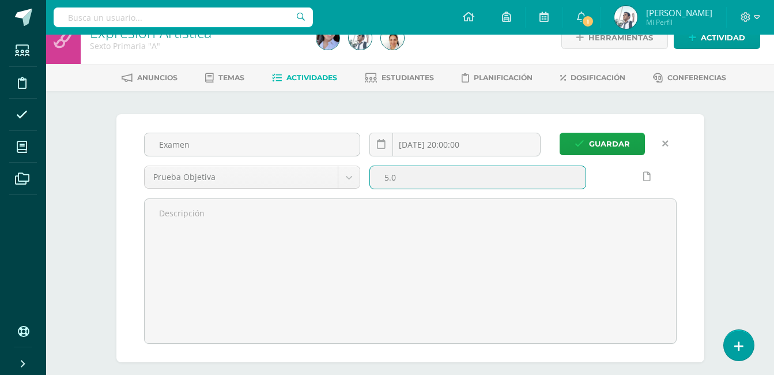
click at [505, 185] on input "5.0" at bounding box center [478, 177] width 216 height 22
click at [425, 172] on input "5.0" at bounding box center [478, 177] width 216 height 22
type input "5"
type input "40"
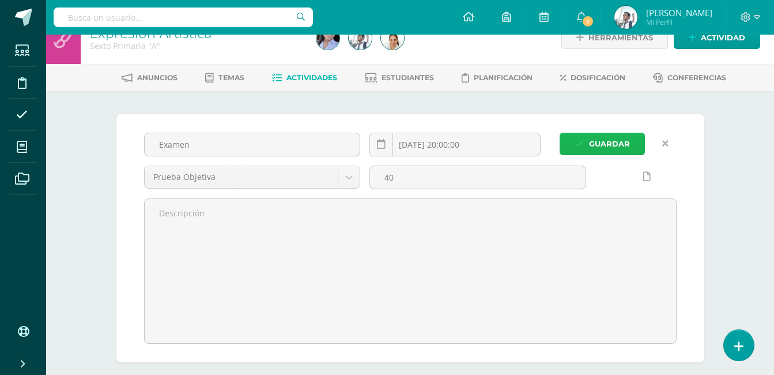
click at [600, 136] on span "Guardar" at bounding box center [609, 143] width 41 height 21
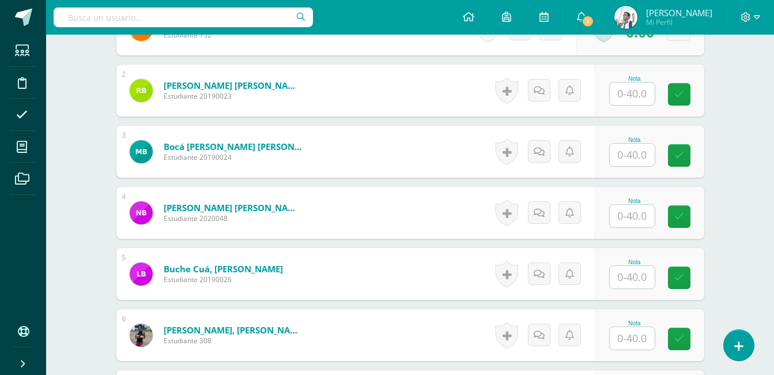
scroll to position [353, 0]
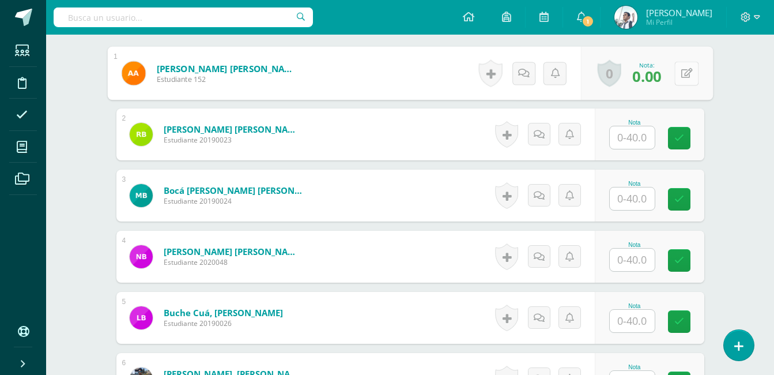
click at [685, 70] on button at bounding box center [686, 73] width 24 height 24
type input "30"
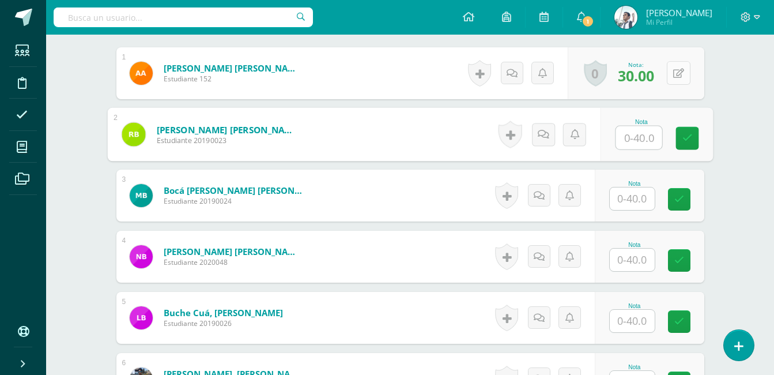
type input "0"
type input "30"
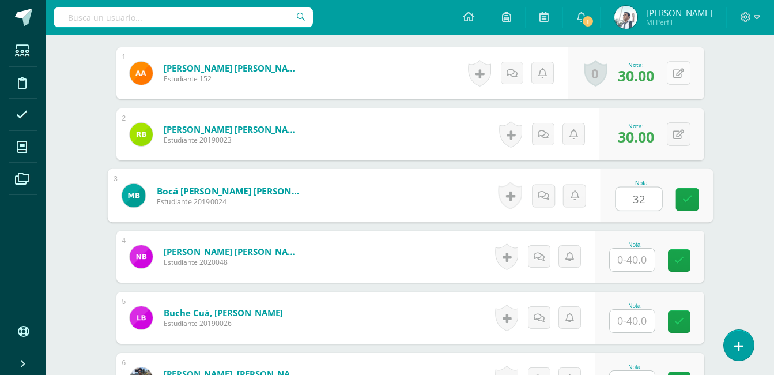
type input "32"
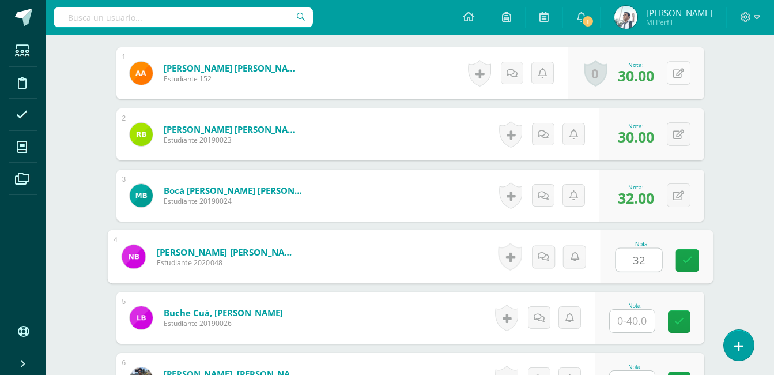
type input "32"
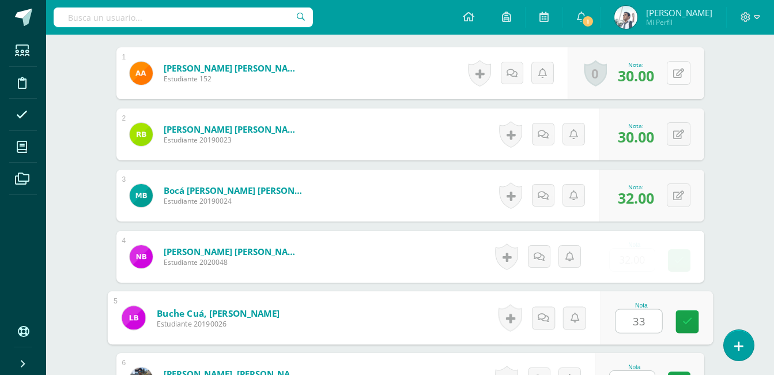
type input "33"
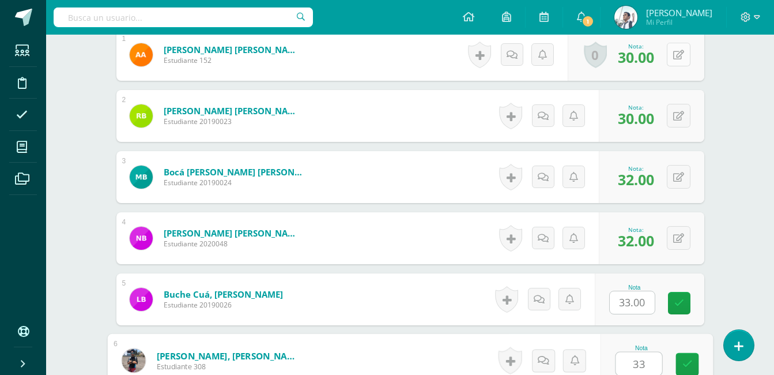
type input "33"
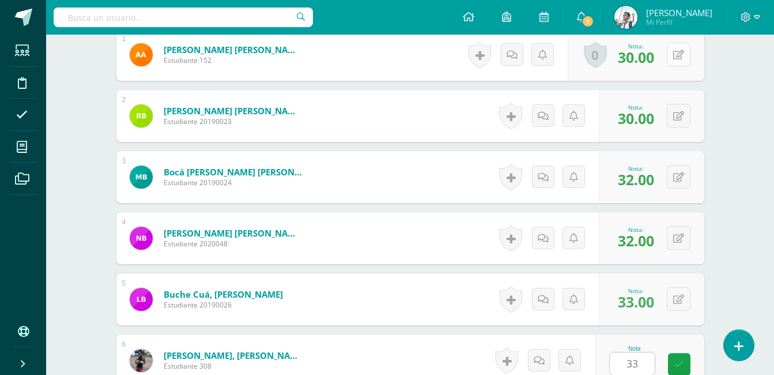
scroll to position [609, 0]
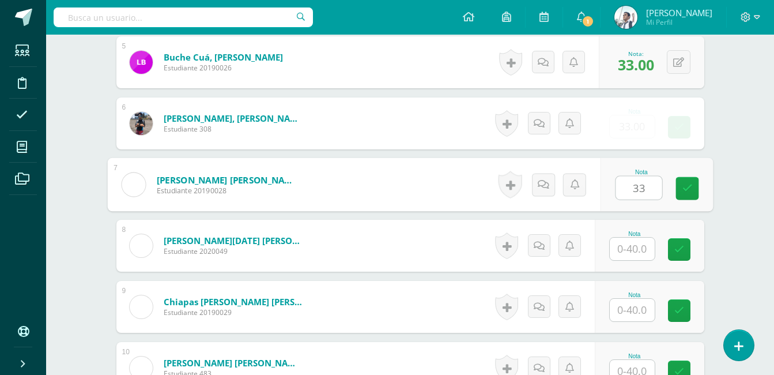
type input "33"
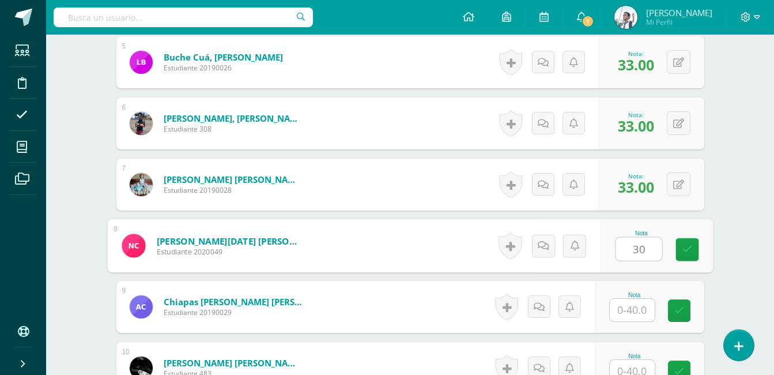
type input "30"
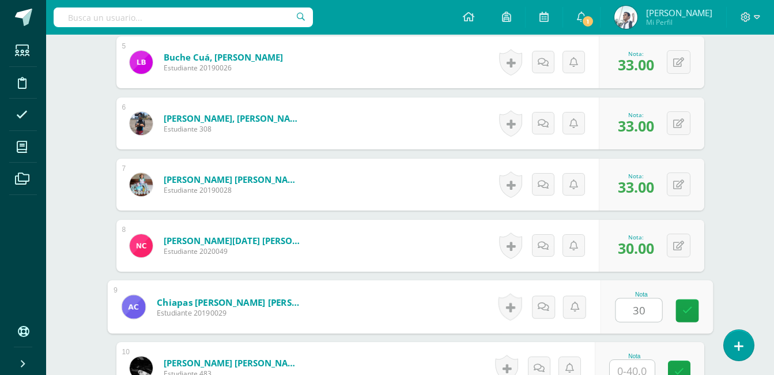
type input "30"
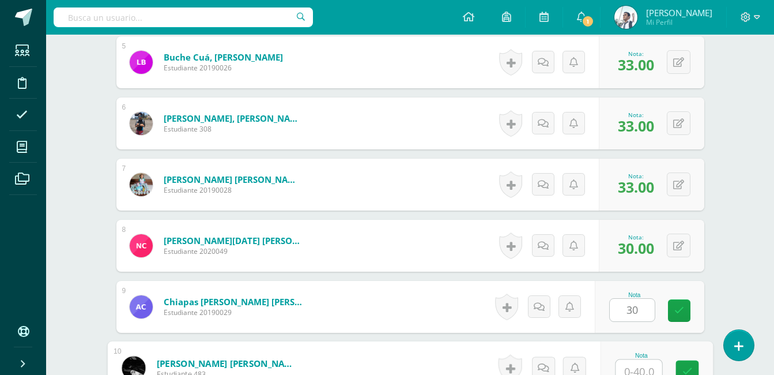
scroll to position [616, 0]
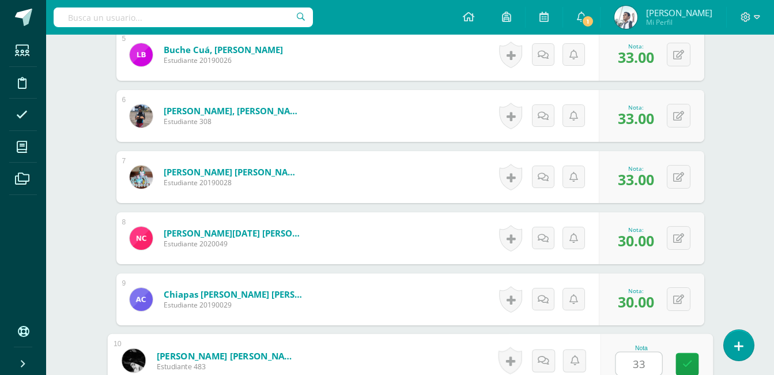
type input "33"
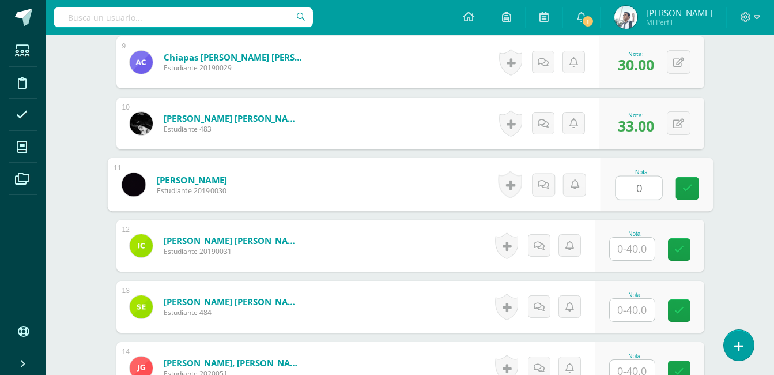
type input "0"
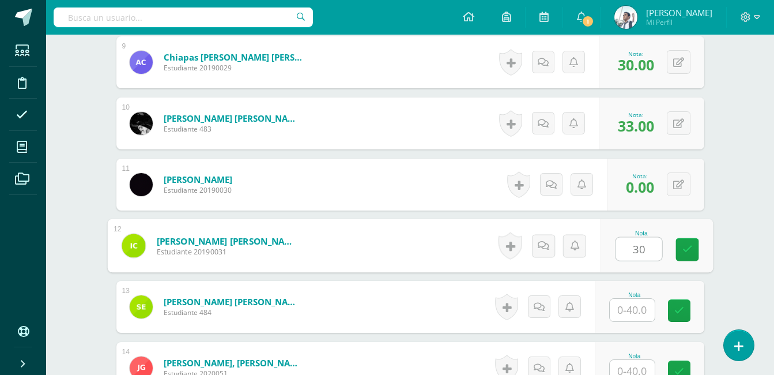
type input "30"
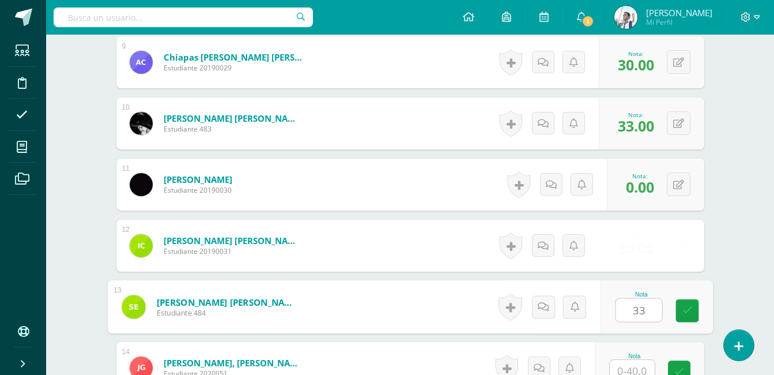
type input "33"
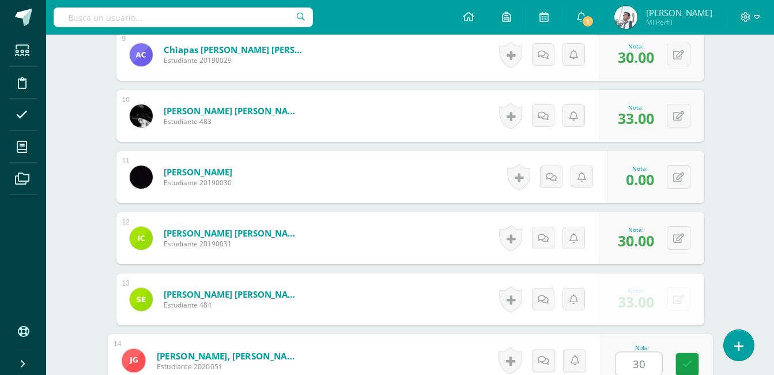
type input "30"
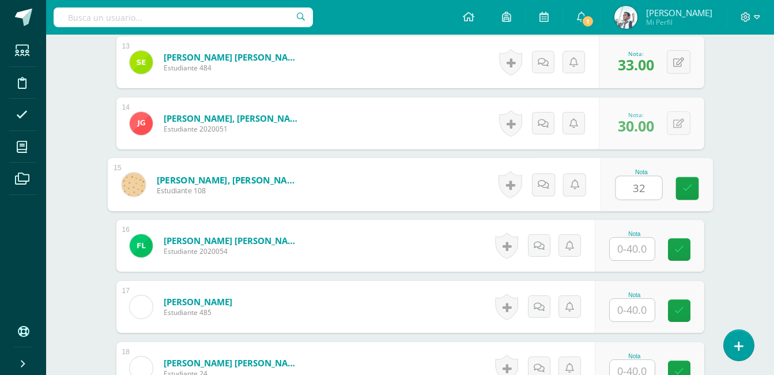
type input "32"
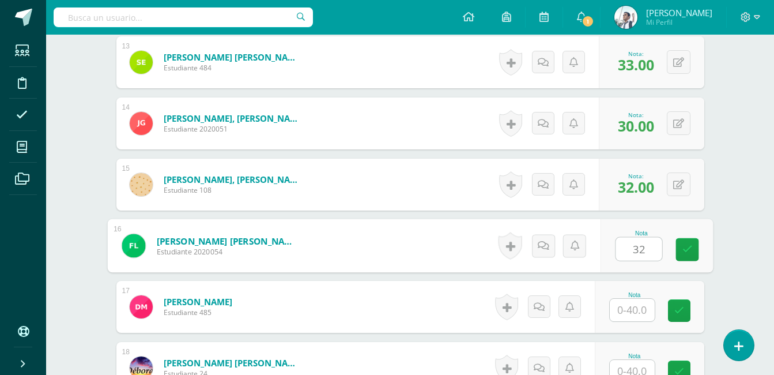
type input "32"
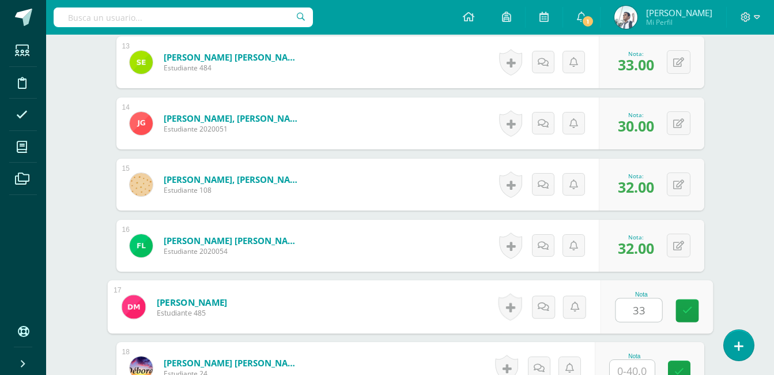
type input "33"
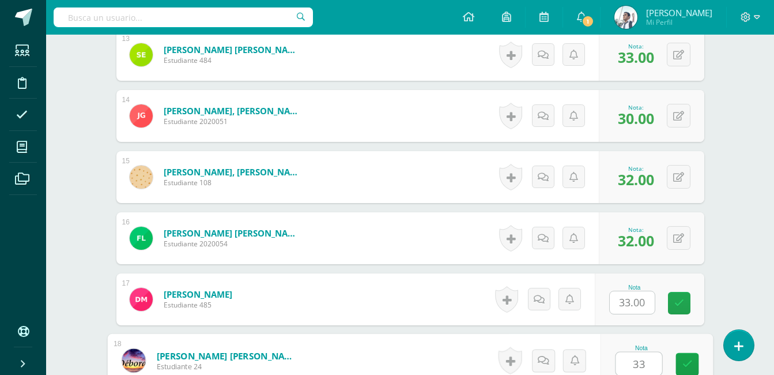
type input "33"
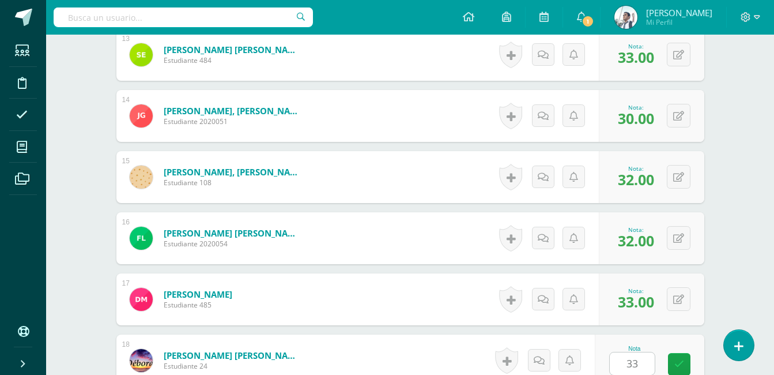
scroll to position [1342, 0]
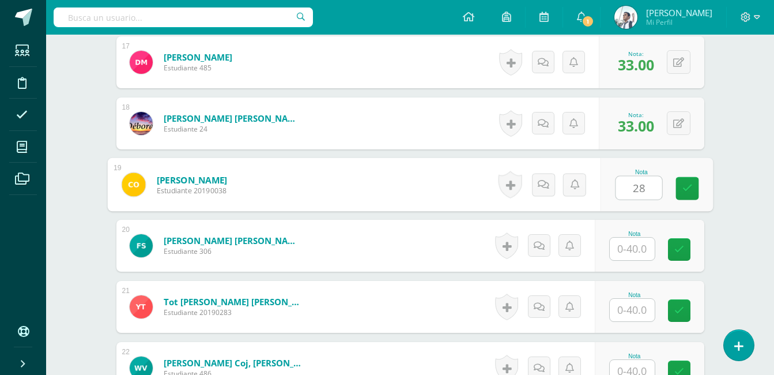
type input "28"
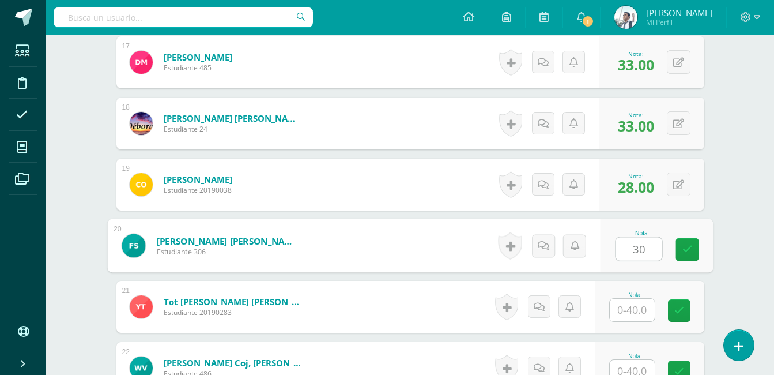
type input "30"
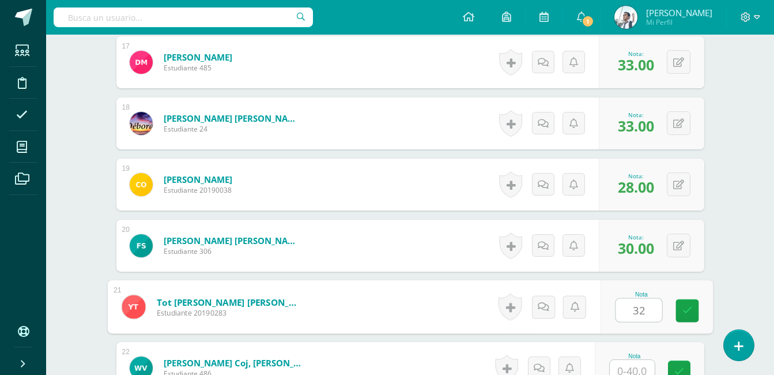
scroll to position [1349, 0]
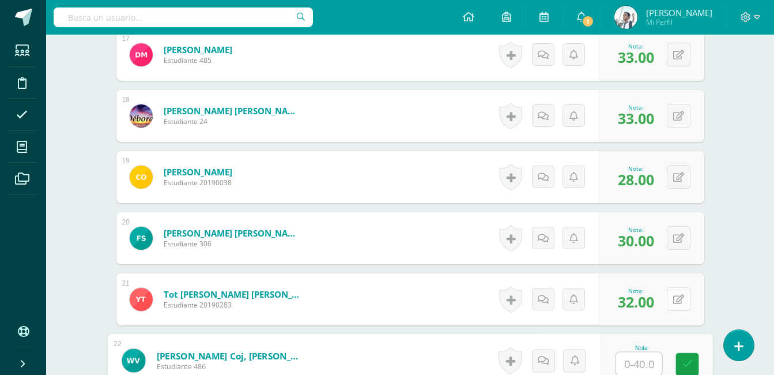
click at [676, 299] on button at bounding box center [679, 299] width 24 height 24
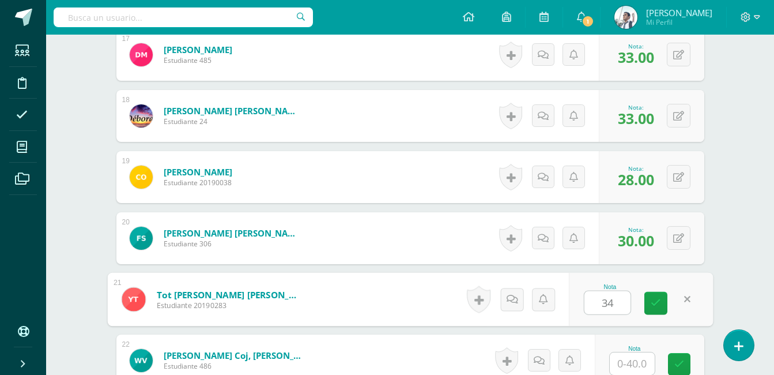
type input "34"
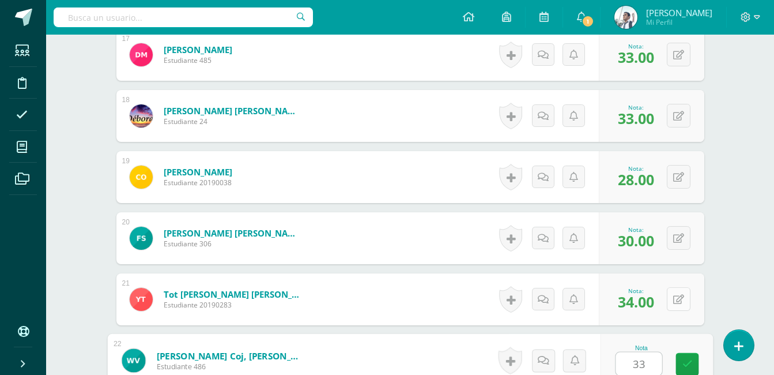
type input "33"
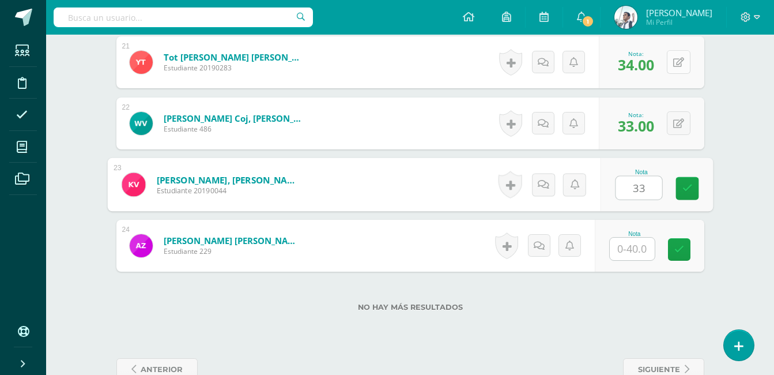
type input "33"
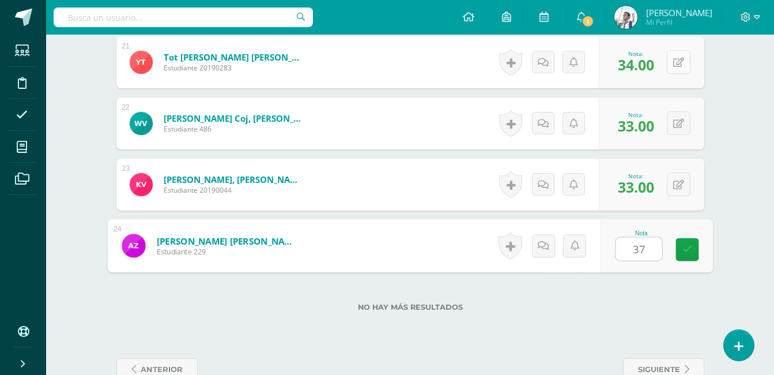
type input "37"
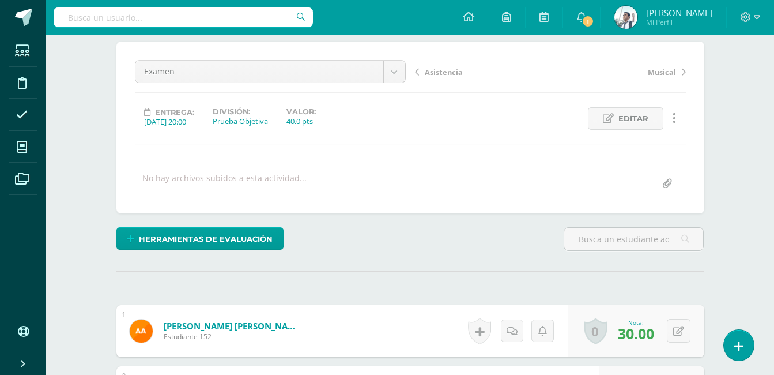
scroll to position [39, 0]
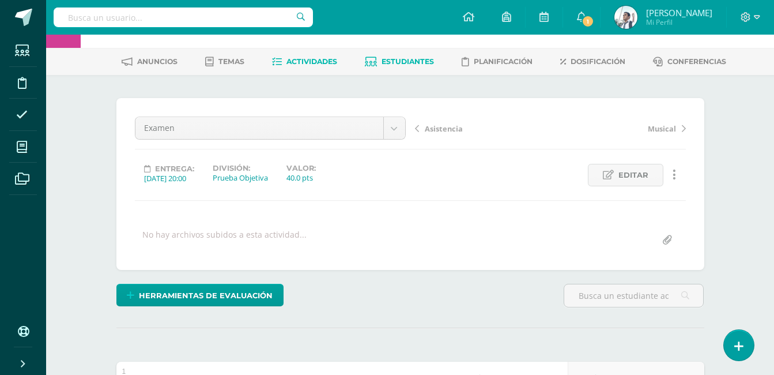
click at [419, 60] on span "Estudiantes" at bounding box center [407, 61] width 52 height 9
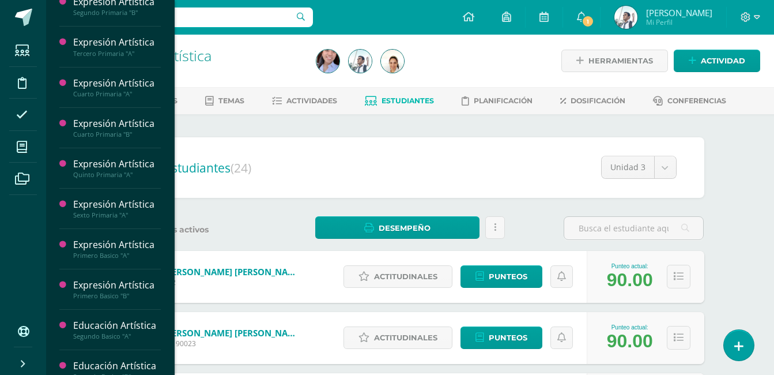
scroll to position [413, 0]
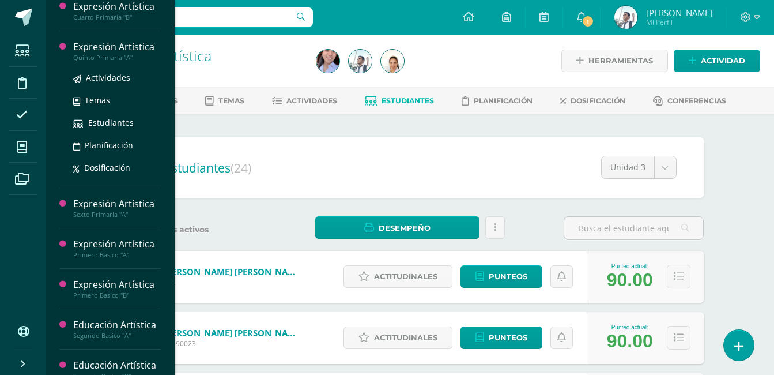
click at [131, 54] on div "Expresión Artística" at bounding box center [117, 46] width 88 height 13
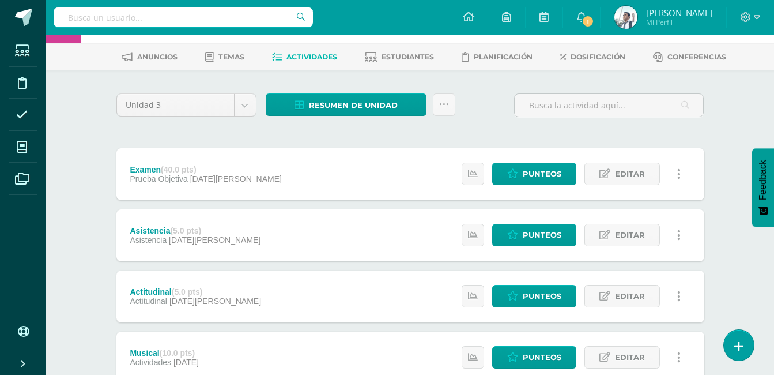
scroll to position [43, 0]
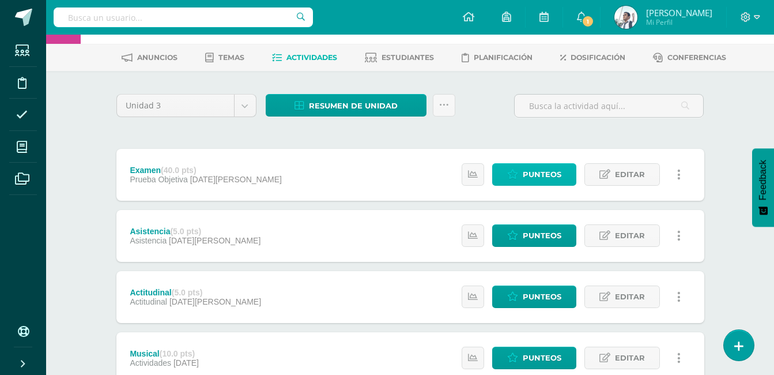
click at [527, 172] on span "Punteos" at bounding box center [542, 174] width 39 height 21
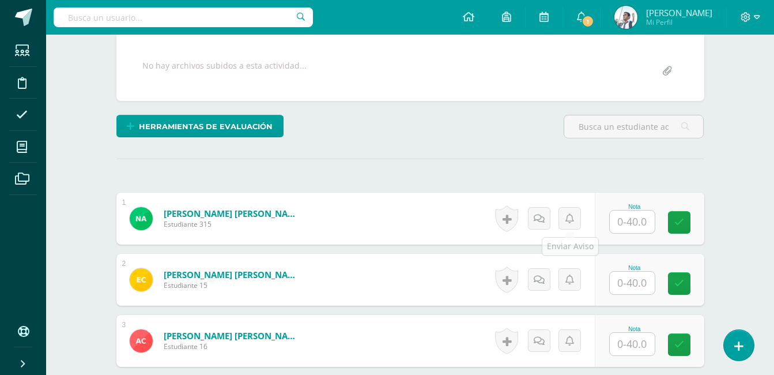
scroll to position [209, 0]
click at [614, 219] on input "text" at bounding box center [632, 221] width 45 height 22
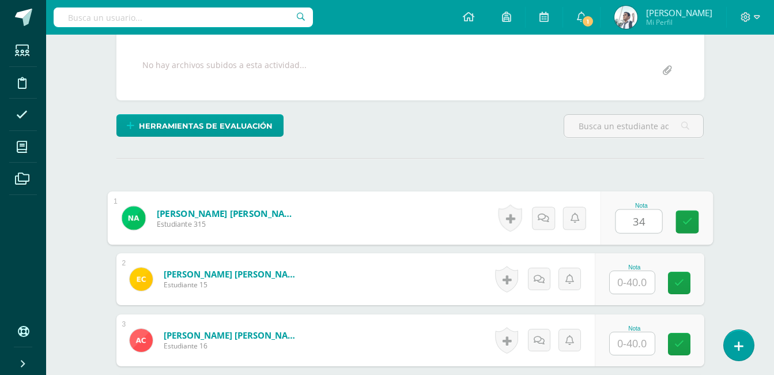
type input "34"
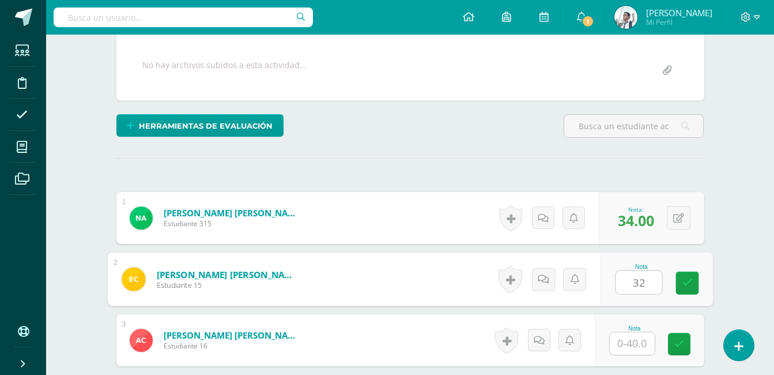
type input "32"
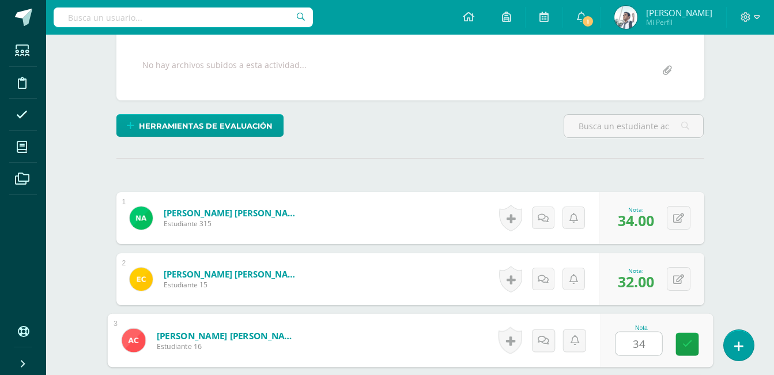
type input "34"
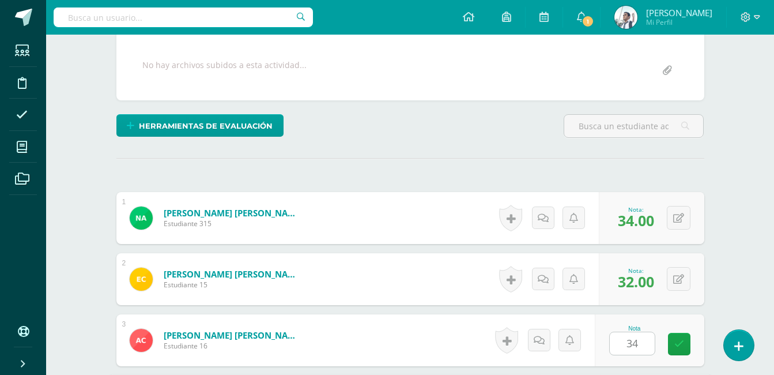
scroll to position [425, 0]
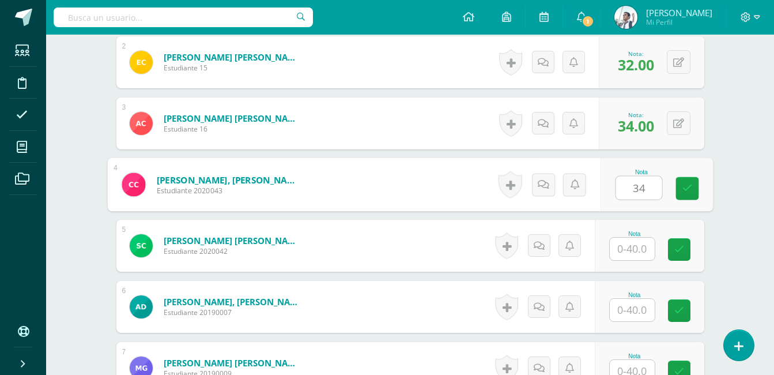
type input "34"
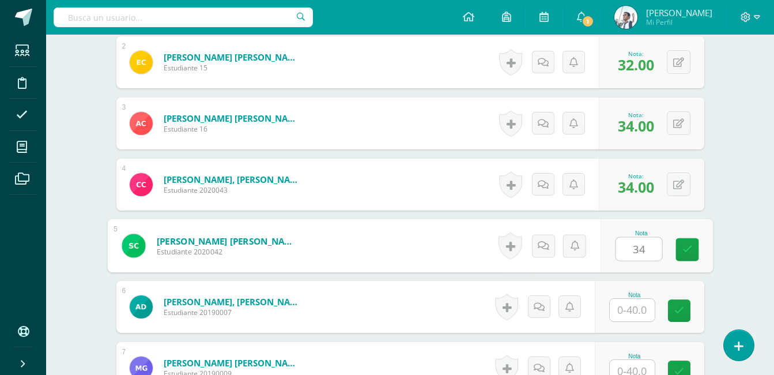
type input "34"
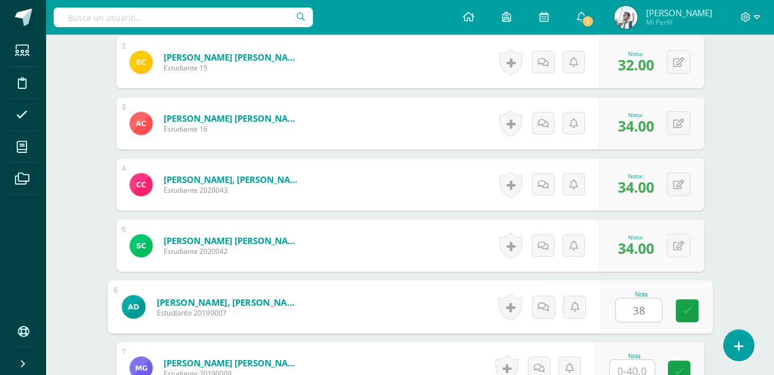
type input "38"
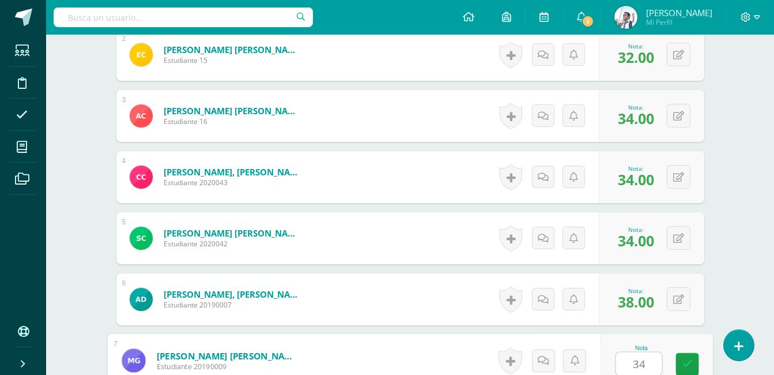
type input "34"
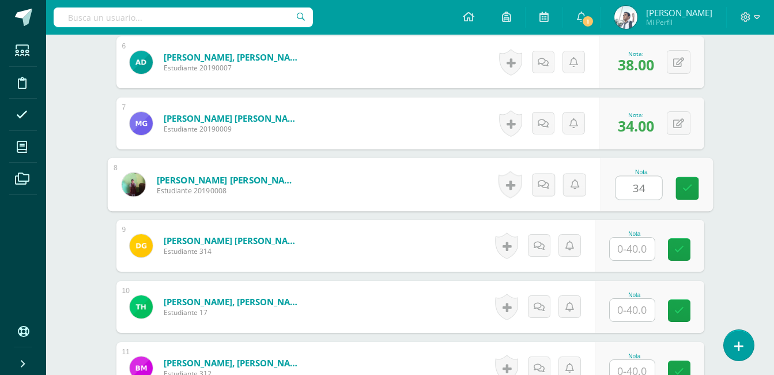
type input "34"
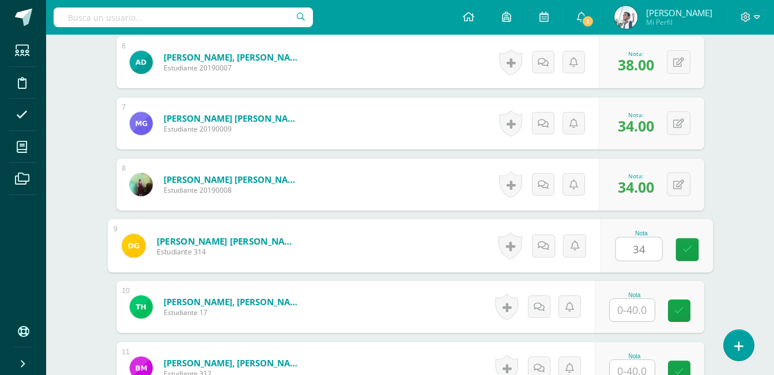
type input "34"
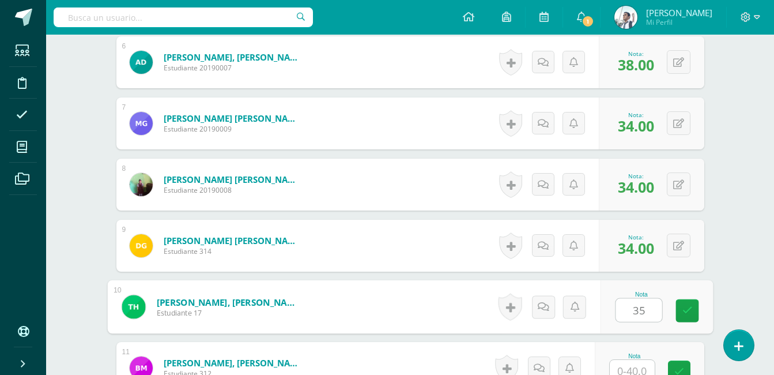
type input "35"
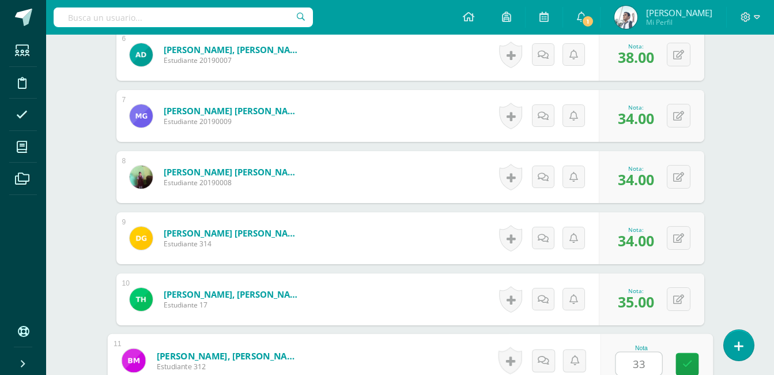
type input "33"
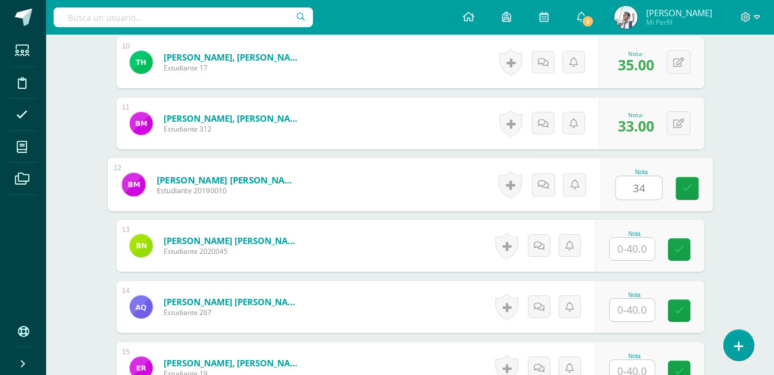
type input "34"
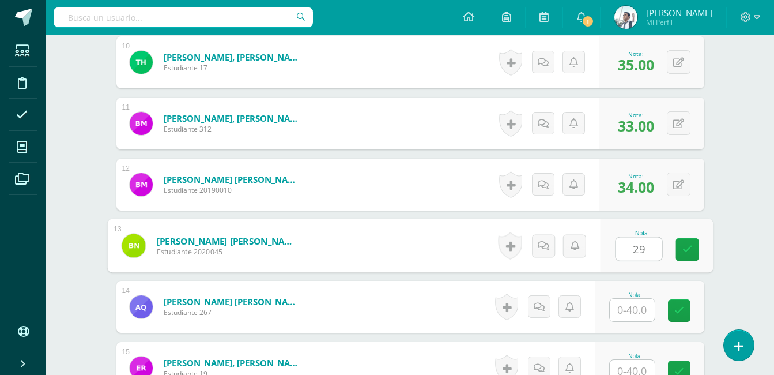
type input "29"
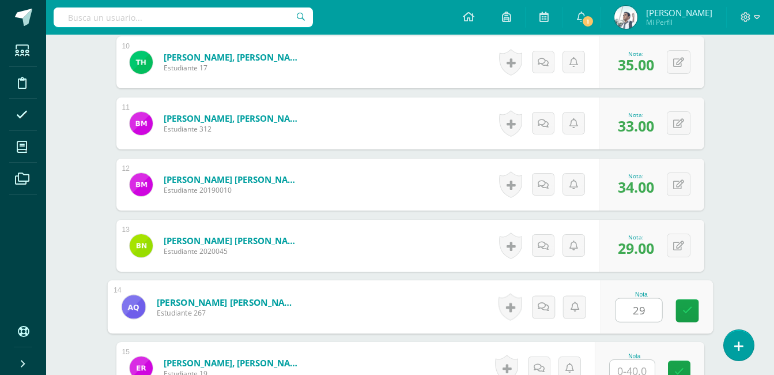
type input "29"
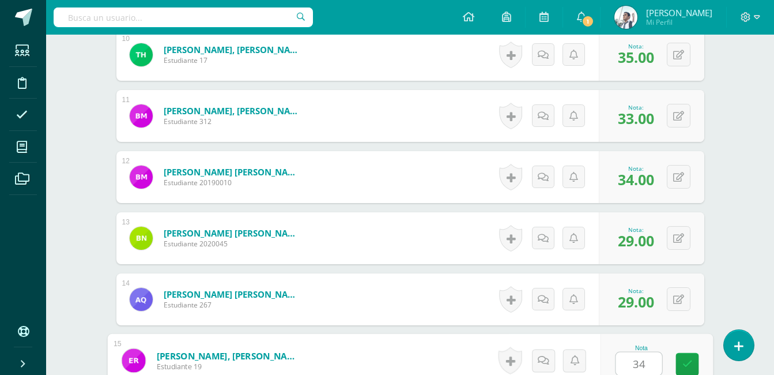
type input "34"
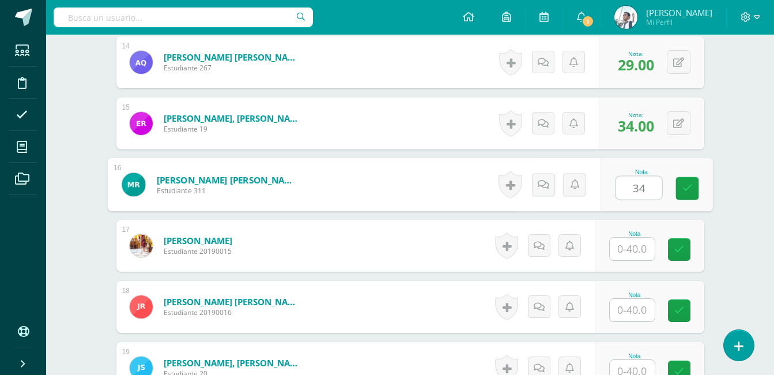
type input "34"
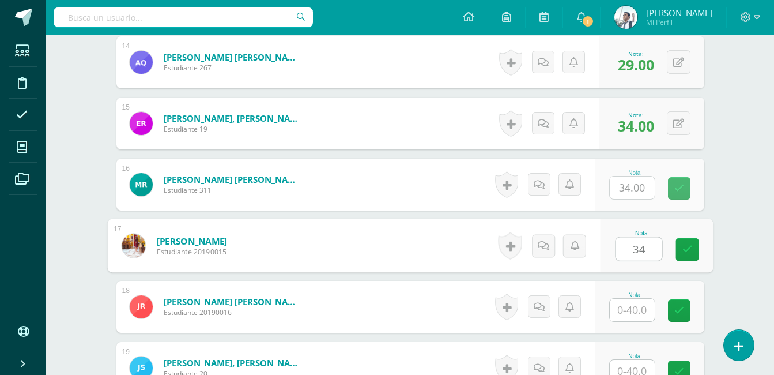
type input "34"
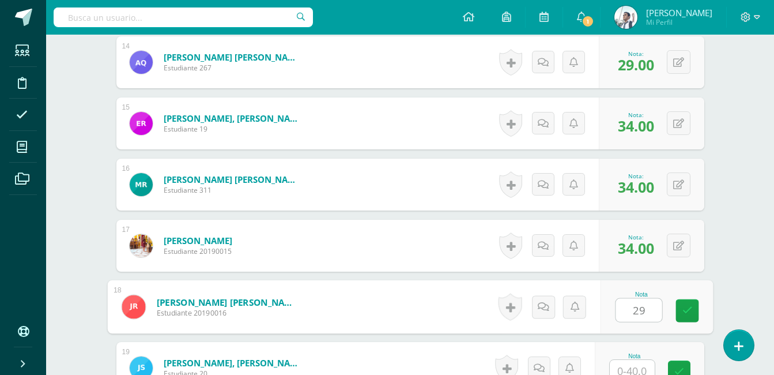
type input "29"
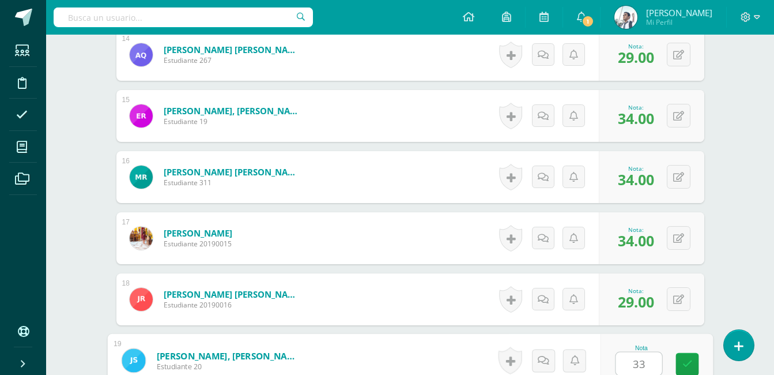
type input "33"
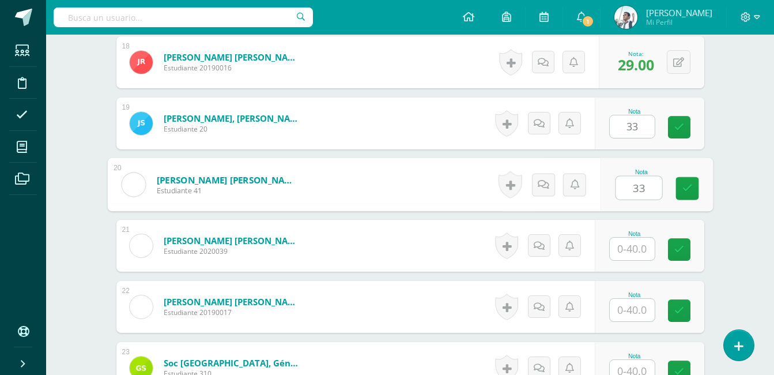
type input "33"
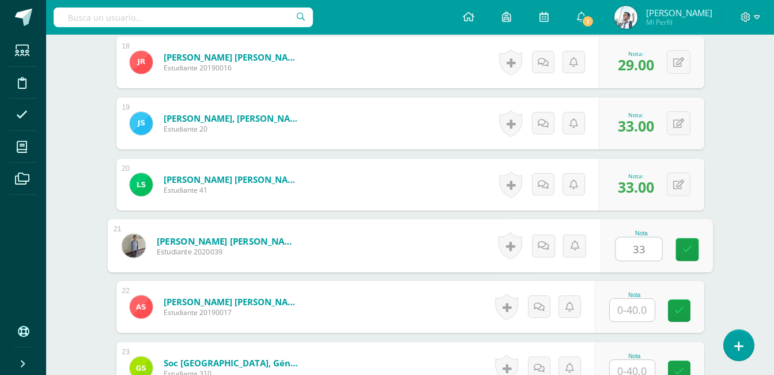
type input "33"
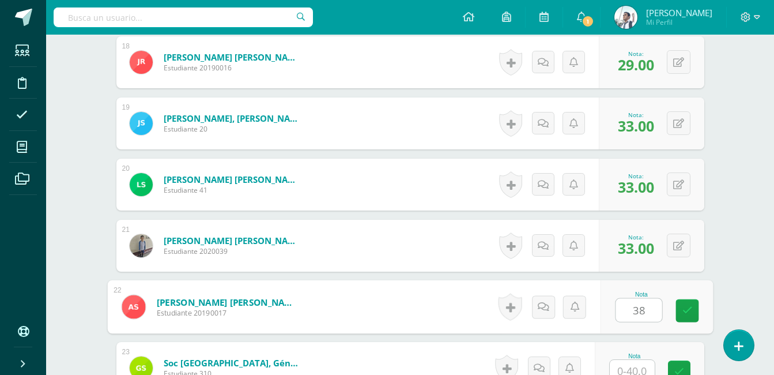
type input "38"
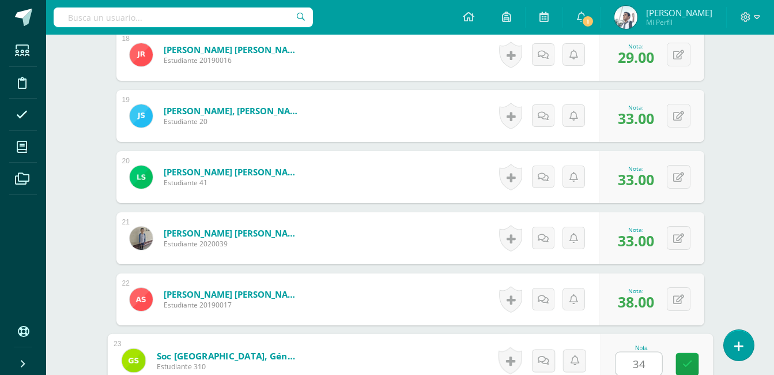
type input "34"
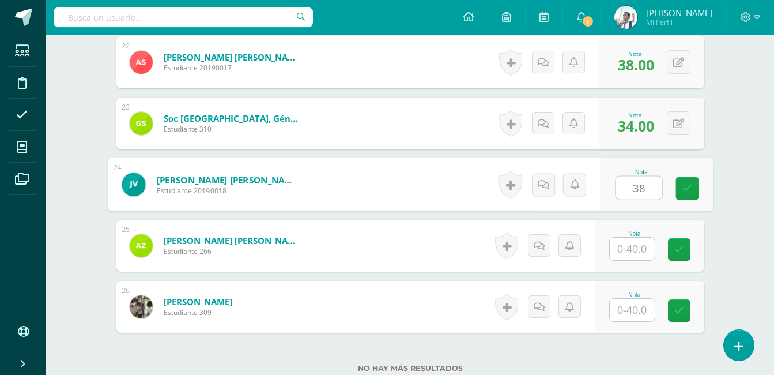
type input "3"
type input "29"
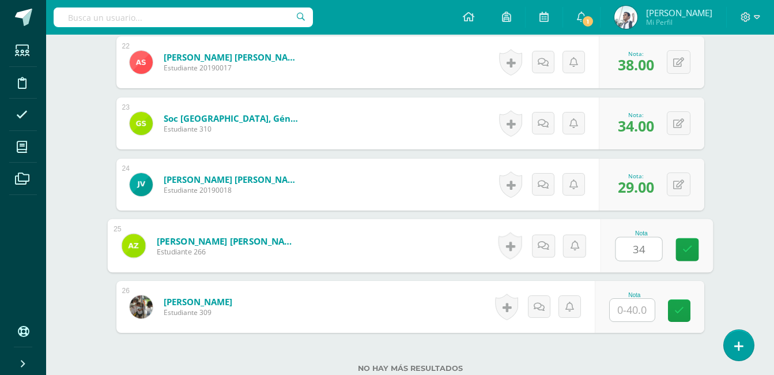
type input "34"
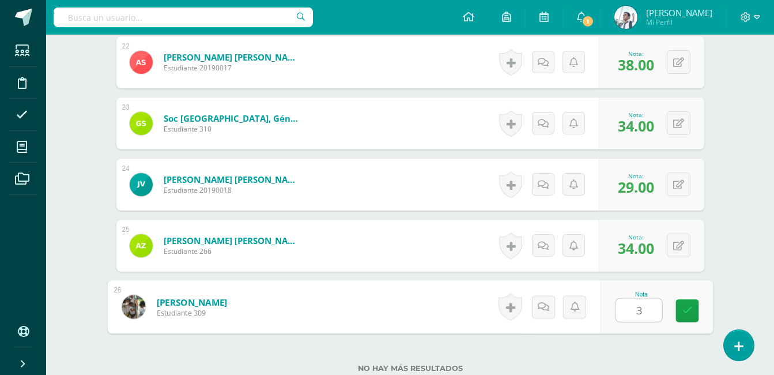
type input "34"
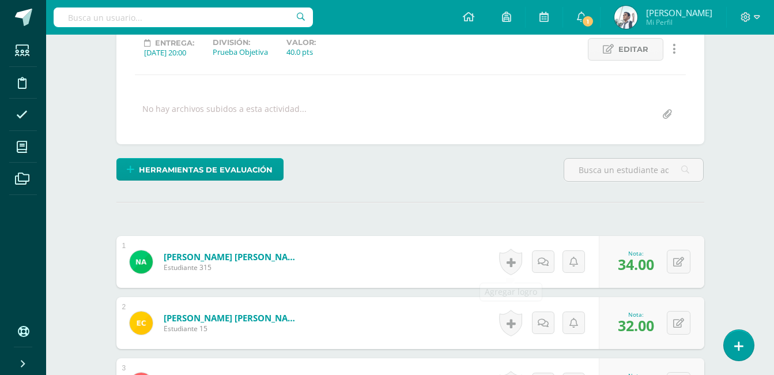
scroll to position [0, 0]
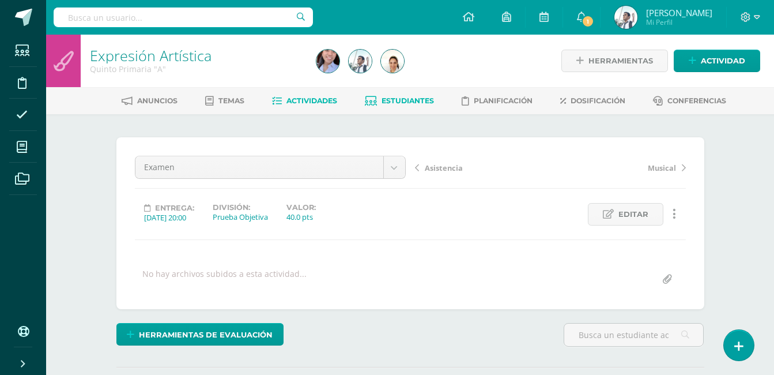
click at [397, 93] on link "Estudiantes" at bounding box center [399, 101] width 69 height 18
